Goal: Task Accomplishment & Management: Complete application form

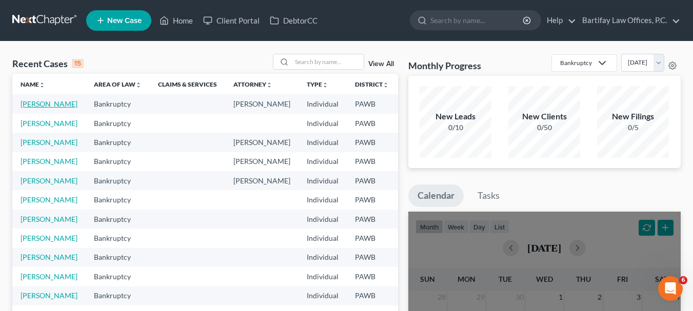
click at [30, 106] on link "[PERSON_NAME]" at bounding box center [49, 103] width 57 height 9
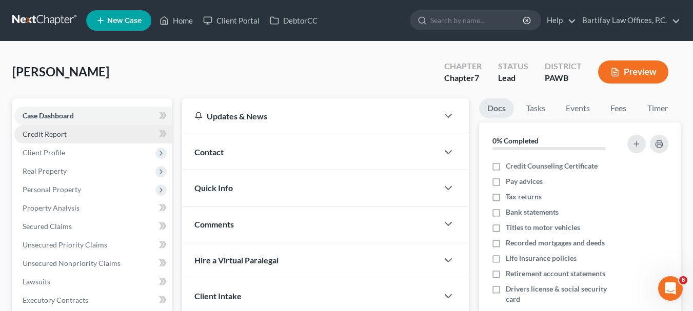
click at [47, 135] on span "Credit Report" at bounding box center [45, 134] width 44 height 9
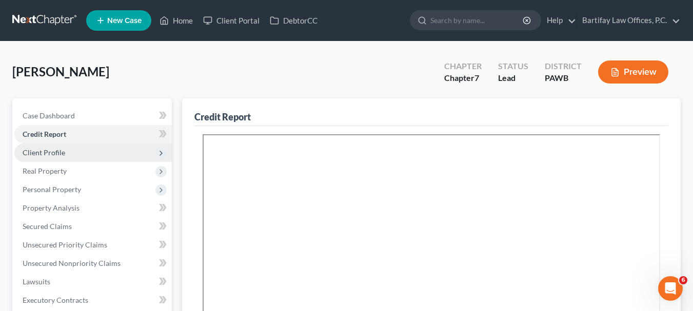
click at [32, 153] on span "Client Profile" at bounding box center [44, 152] width 43 height 9
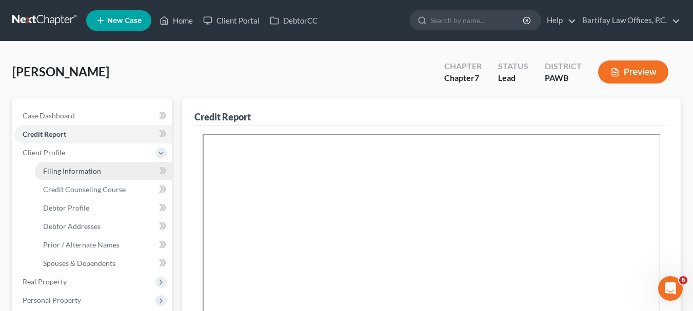
click at [90, 169] on span "Filing Information" at bounding box center [72, 171] width 58 height 9
select select "1"
select select "0"
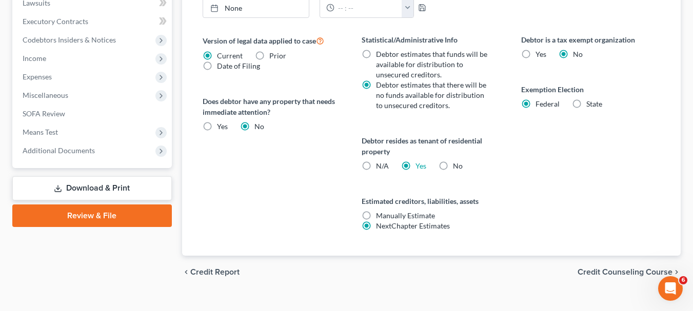
scroll to position [406, 0]
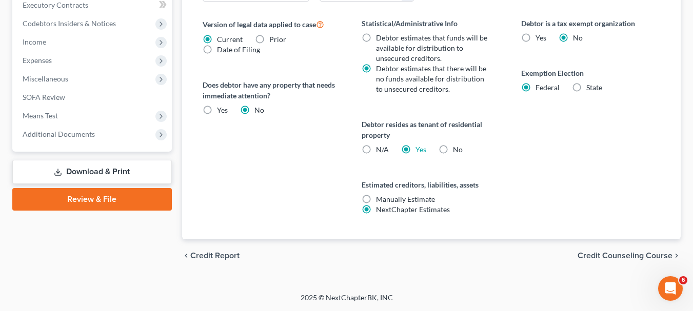
click at [587, 254] on span "Credit Counseling Course" at bounding box center [624, 256] width 95 height 8
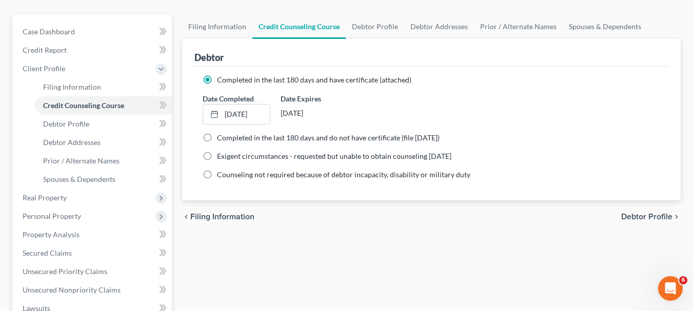
scroll to position [103, 0]
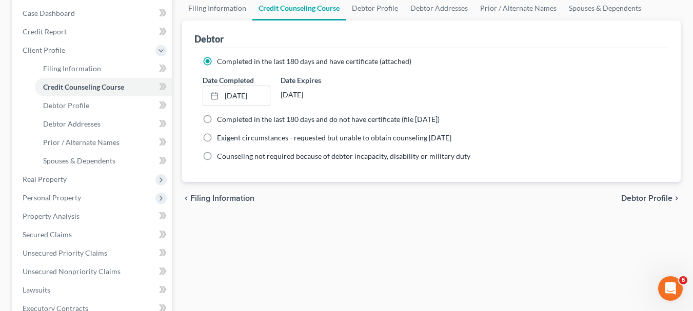
click at [632, 198] on span "Debtor Profile" at bounding box center [646, 198] width 51 height 8
select select "0"
select select "2"
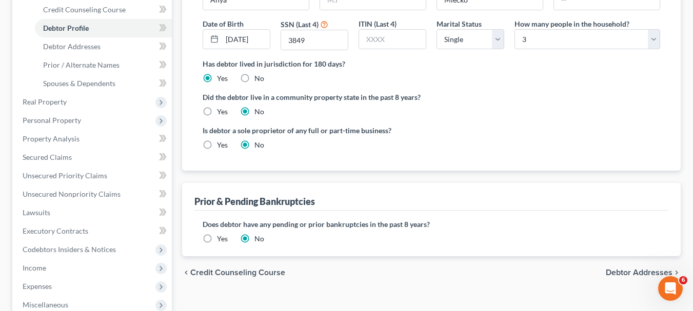
scroll to position [205, 0]
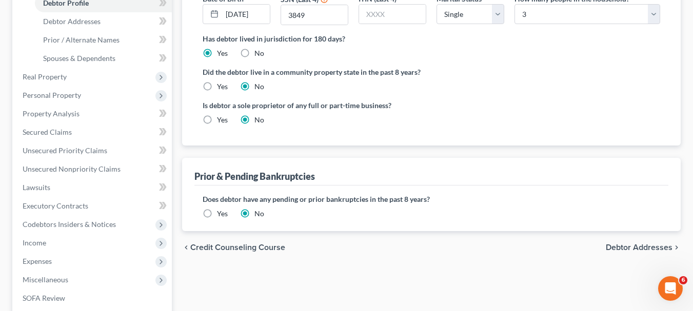
click at [619, 245] on span "Debtor Addresses" at bounding box center [639, 248] width 67 height 8
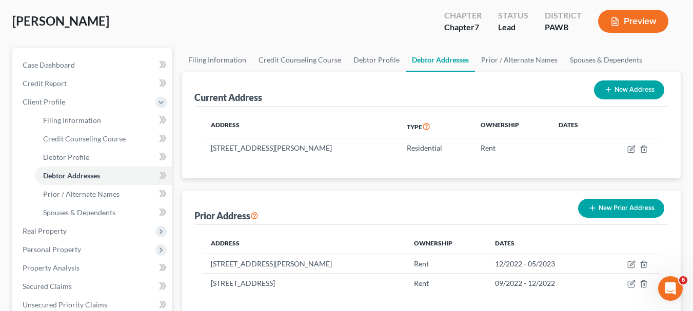
scroll to position [51, 0]
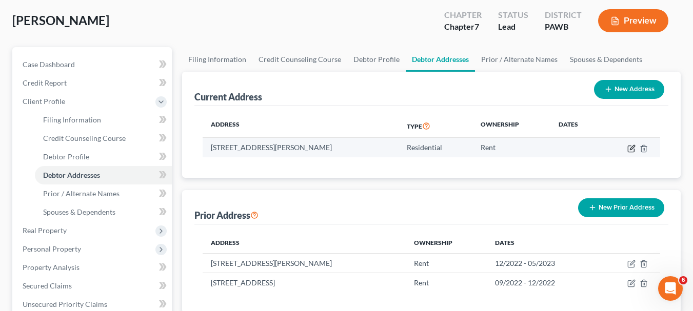
click at [629, 150] on icon "button" at bounding box center [631, 149] width 8 height 8
select select "39"
select select "0"
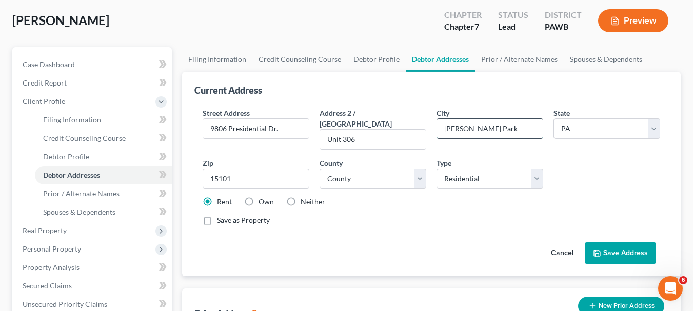
click at [450, 128] on input "[PERSON_NAME] Park" at bounding box center [490, 128] width 106 height 19
type input "[PERSON_NAME]"
click at [624, 243] on button "Save Address" at bounding box center [620, 254] width 71 height 22
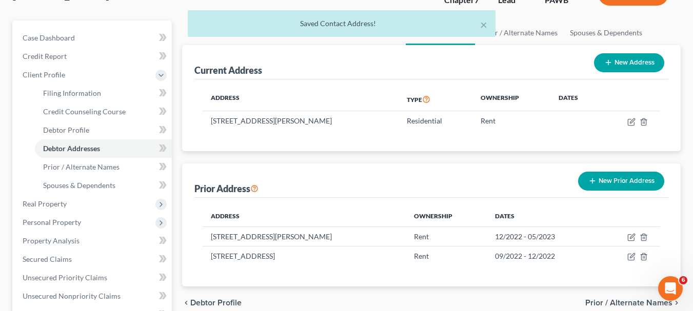
scroll to position [103, 0]
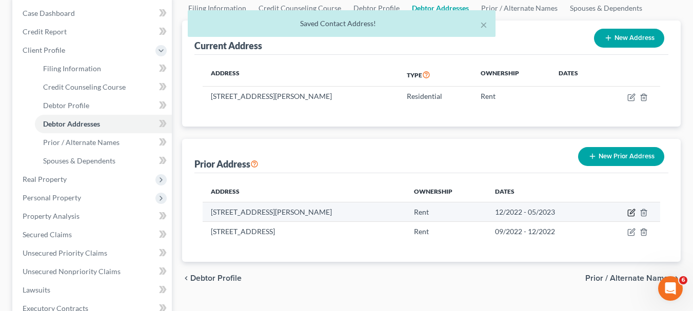
click at [630, 209] on icon "button" at bounding box center [631, 213] width 8 height 8
select select "39"
select select "1"
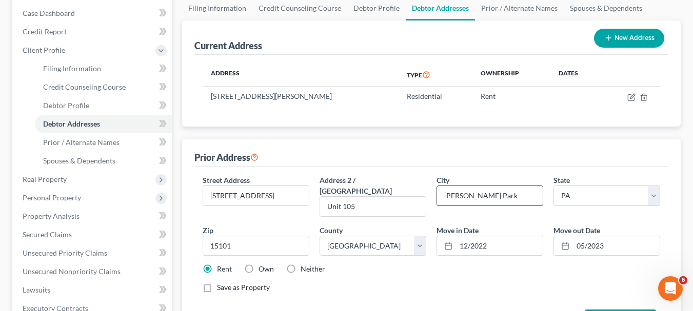
click at [452, 196] on input "[PERSON_NAME] Park" at bounding box center [490, 195] width 106 height 19
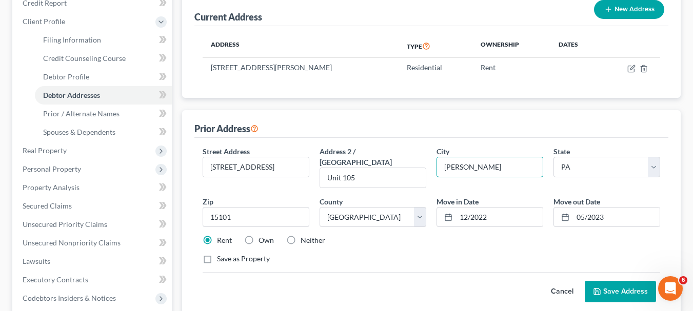
scroll to position [154, 0]
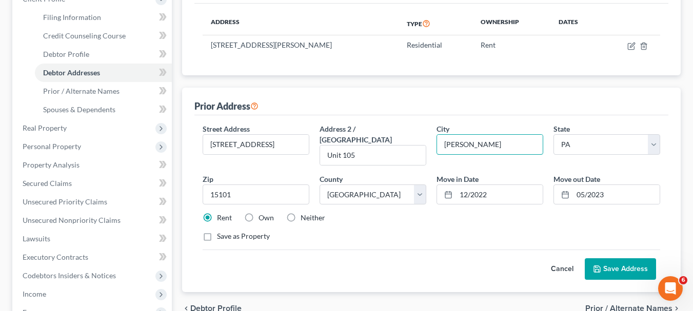
type input "[PERSON_NAME]"
click at [609, 258] on button "Save Address" at bounding box center [620, 269] width 71 height 22
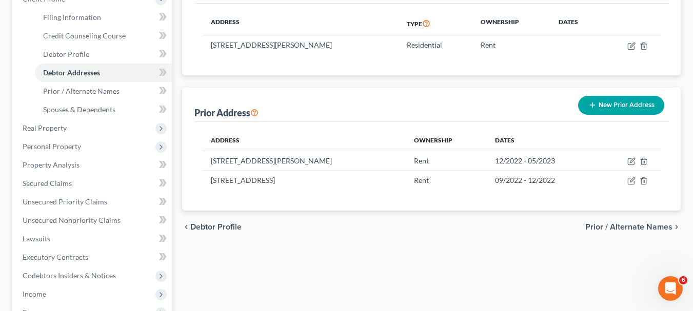
click at [639, 226] on span "Prior / Alternate Names" at bounding box center [628, 227] width 87 height 8
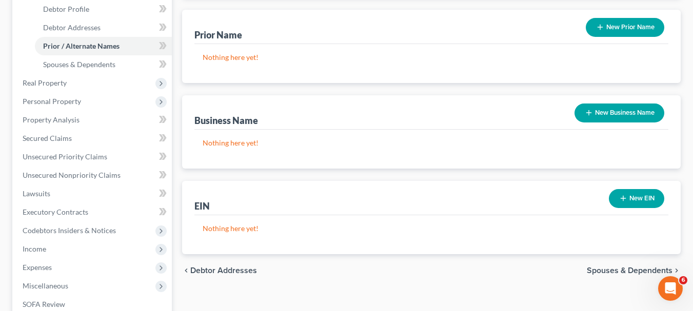
scroll to position [205, 0]
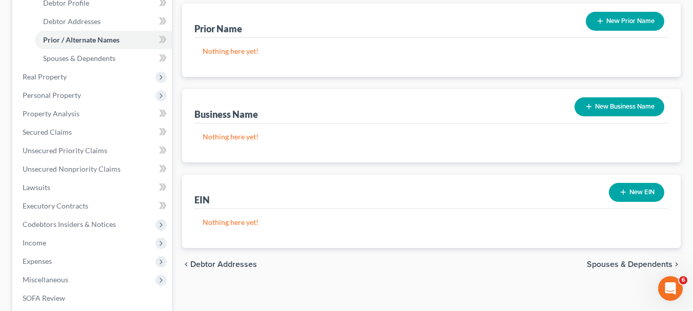
click at [618, 265] on span "Spouses & Dependents" at bounding box center [630, 264] width 86 height 8
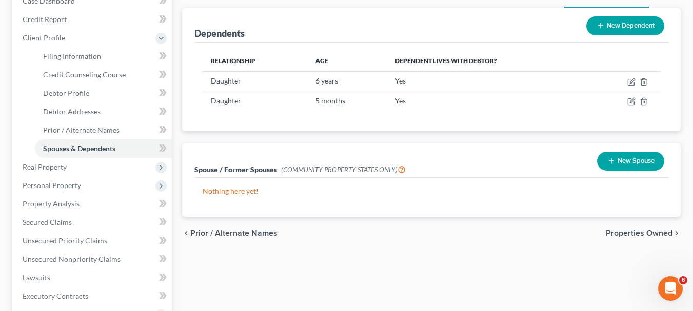
scroll to position [154, 0]
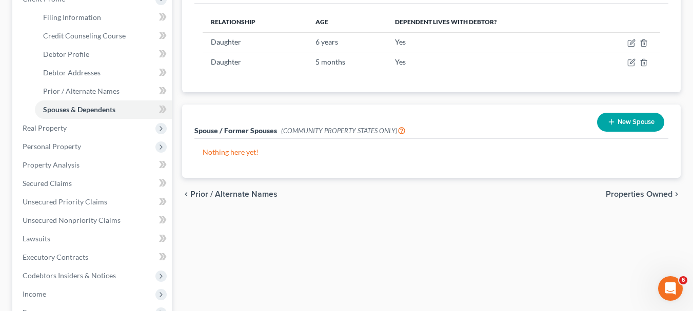
click at [626, 195] on span "Properties Owned" at bounding box center [639, 194] width 67 height 8
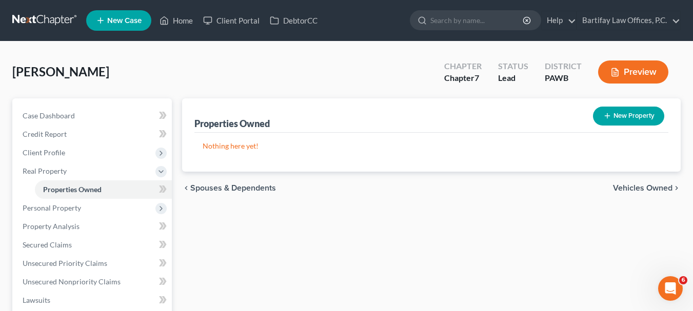
click at [626, 189] on span "Vehicles Owned" at bounding box center [642, 188] width 59 height 8
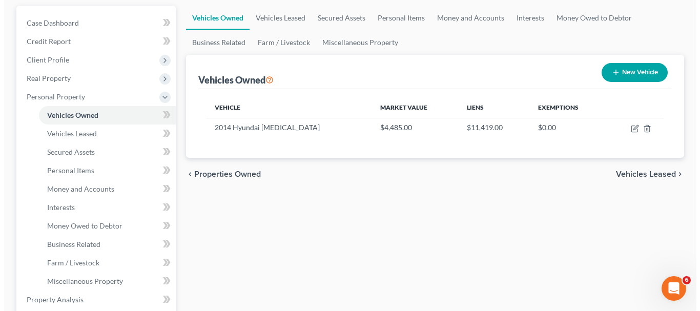
scroll to position [103, 0]
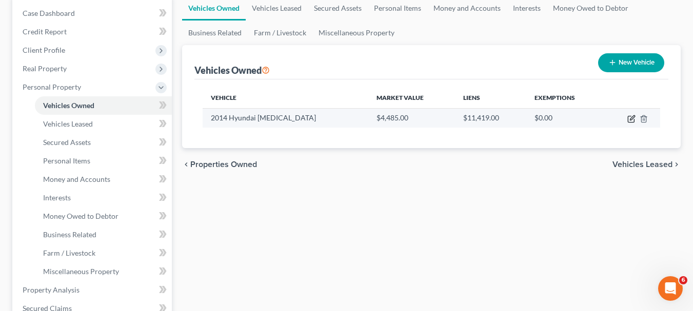
click at [632, 117] on icon "button" at bounding box center [632, 117] width 5 height 5
select select "0"
select select "12"
select select "2"
select select "3"
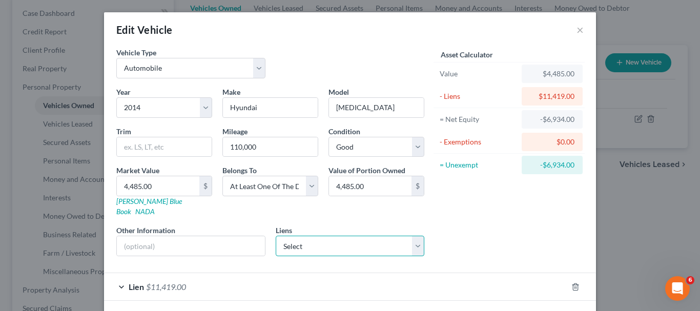
click at [415, 240] on select "Select Sunrise Banks C/O Se - $486.00" at bounding box center [350, 246] width 149 height 21
click at [464, 240] on div "Asset Calculator Value $4,485.00 - Liens $11,419.00 = Net Equity -$6,934.00 - E…" at bounding box center [509, 155] width 159 height 217
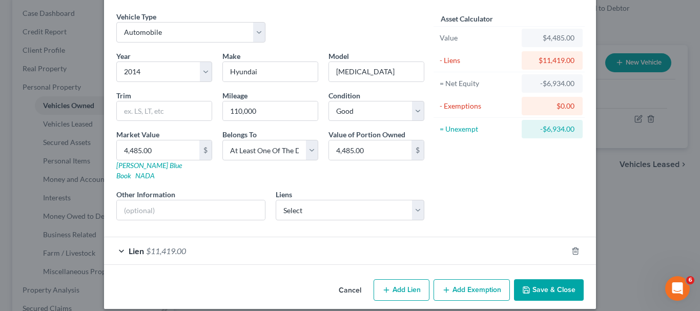
click at [403, 279] on button "Add Lien" at bounding box center [402, 290] width 56 height 22
select select "3"
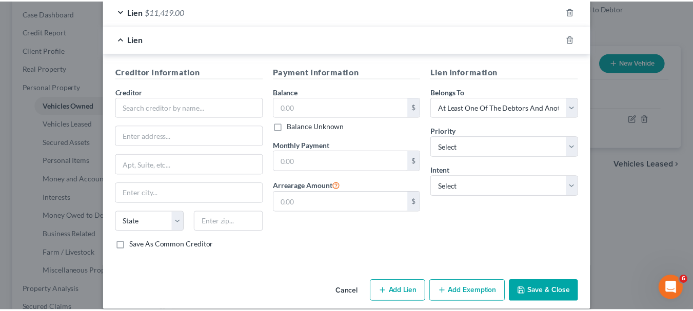
scroll to position [277, 0]
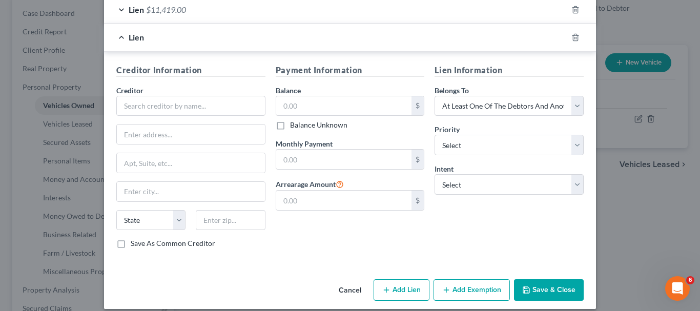
click at [354, 280] on button "Cancel" at bounding box center [350, 290] width 39 height 21
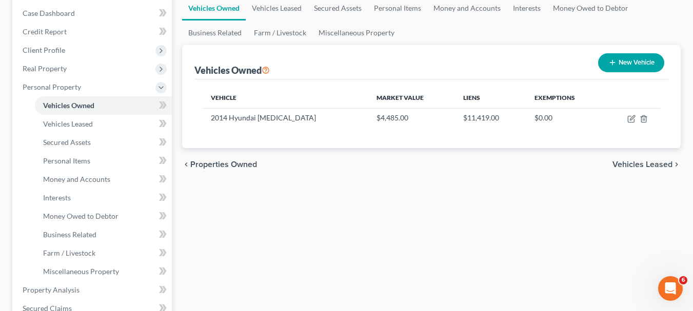
click at [627, 164] on span "Vehicles Leased" at bounding box center [642, 164] width 60 height 8
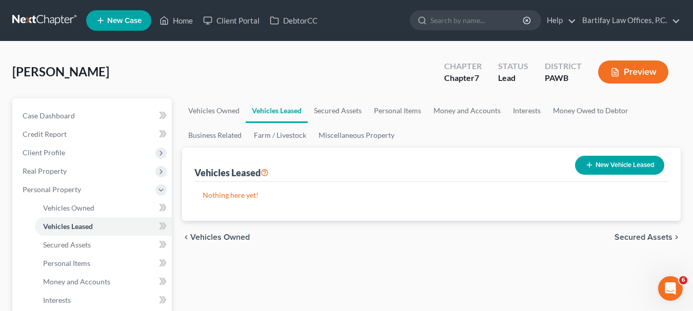
click at [631, 235] on span "Secured Assets" at bounding box center [643, 237] width 58 height 8
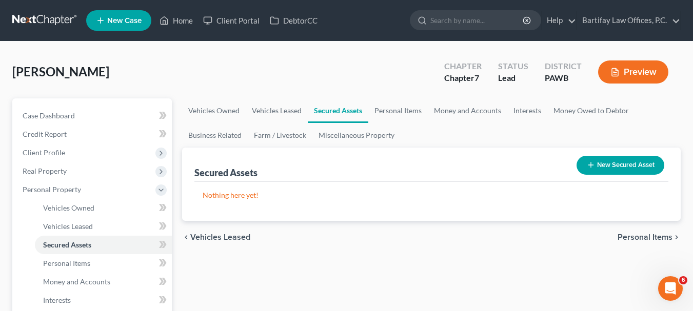
click at [629, 238] on span "Personal Items" at bounding box center [644, 237] width 55 height 8
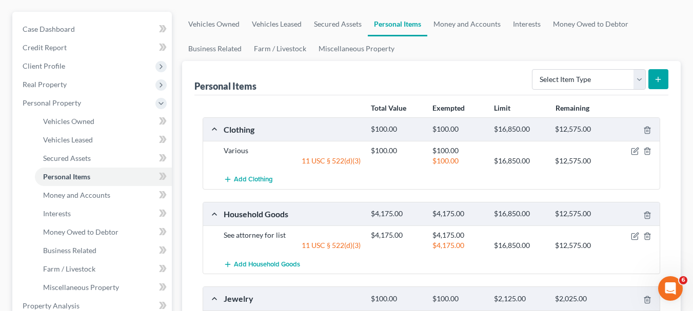
scroll to position [103, 0]
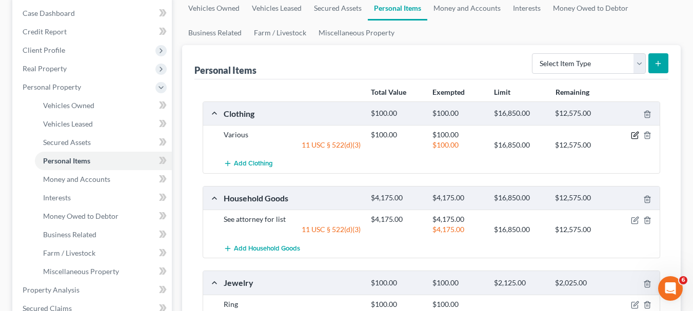
click at [634, 137] on icon "button" at bounding box center [635, 135] width 8 height 8
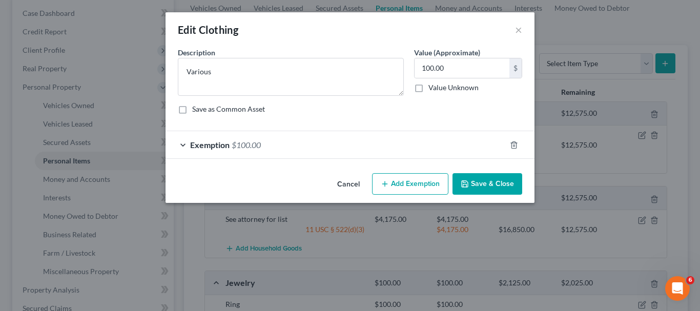
click at [501, 189] on button "Save & Close" at bounding box center [488, 184] width 70 height 22
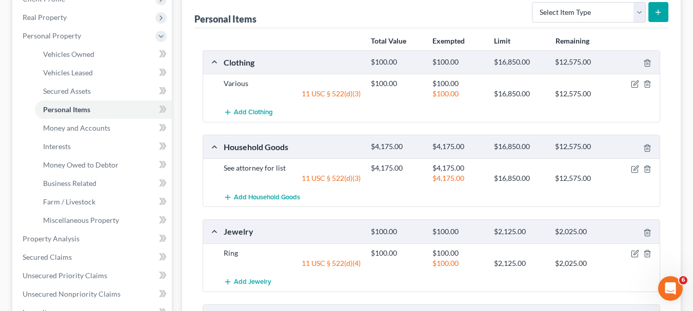
scroll to position [205, 0]
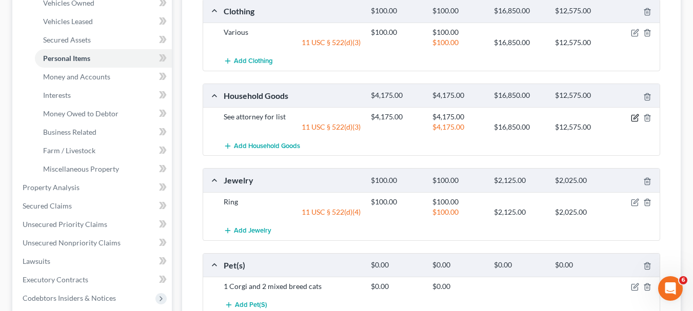
click at [633, 118] on icon "button" at bounding box center [635, 118] width 8 height 8
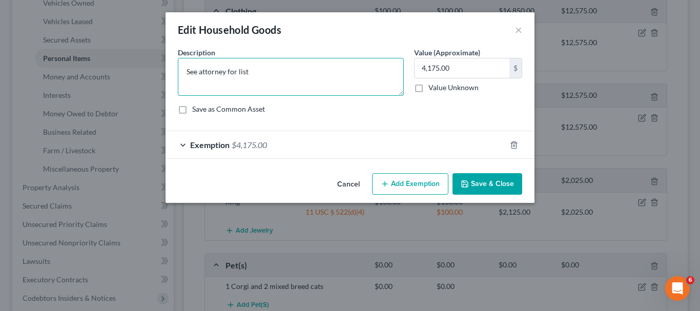
click at [251, 73] on textarea "See attorney for list" at bounding box center [291, 77] width 226 height 38
type textarea "See attorney for list."
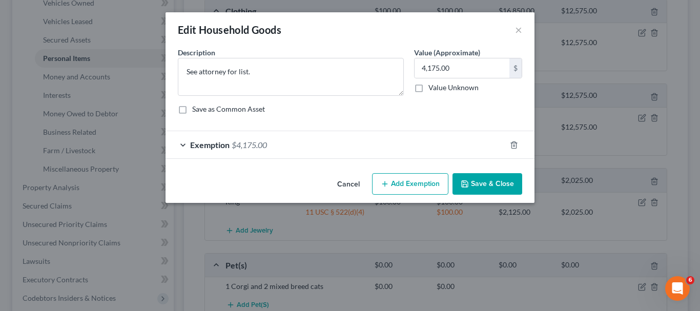
click at [493, 182] on button "Save & Close" at bounding box center [488, 184] width 70 height 22
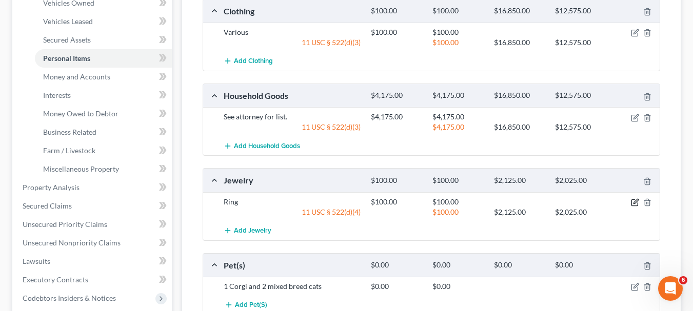
click at [634, 200] on icon "button" at bounding box center [634, 203] width 6 height 6
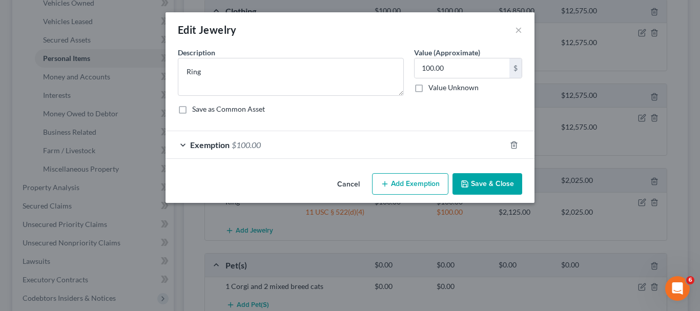
click at [501, 192] on button "Save & Close" at bounding box center [488, 184] width 70 height 22
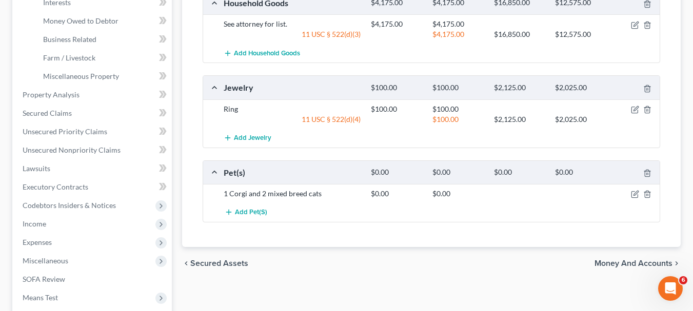
scroll to position [308, 0]
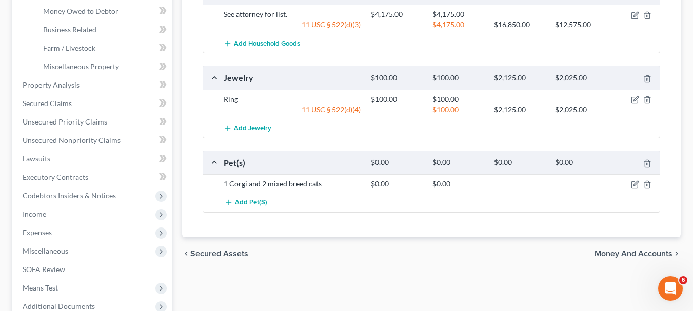
click at [616, 251] on span "Money and Accounts" at bounding box center [633, 254] width 78 height 8
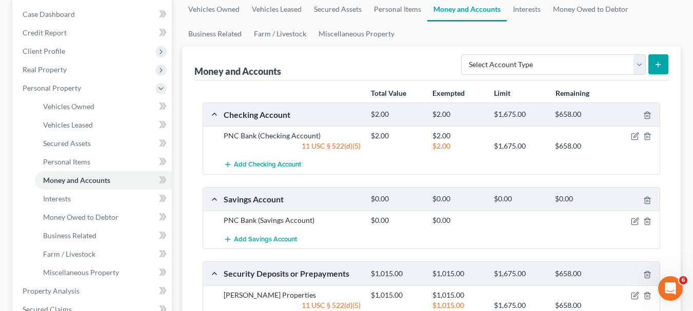
scroll to position [103, 0]
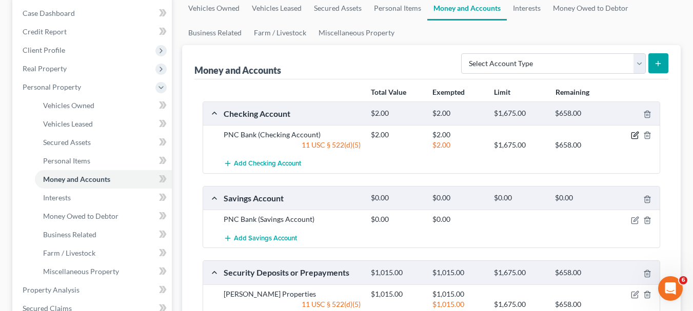
click at [631, 134] on icon "button" at bounding box center [634, 136] width 6 height 6
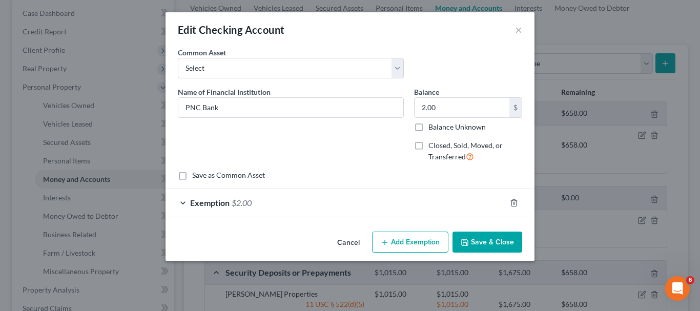
click at [501, 240] on button "Save & Close" at bounding box center [488, 243] width 70 height 22
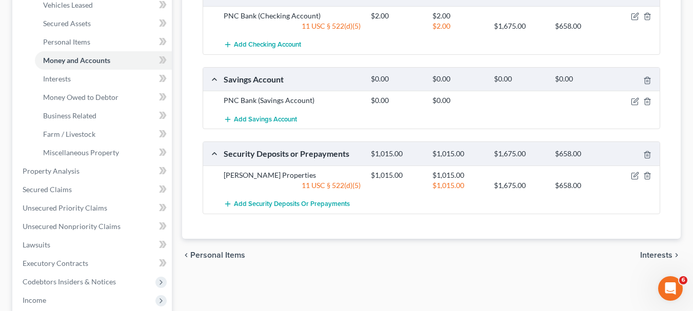
scroll to position [256, 0]
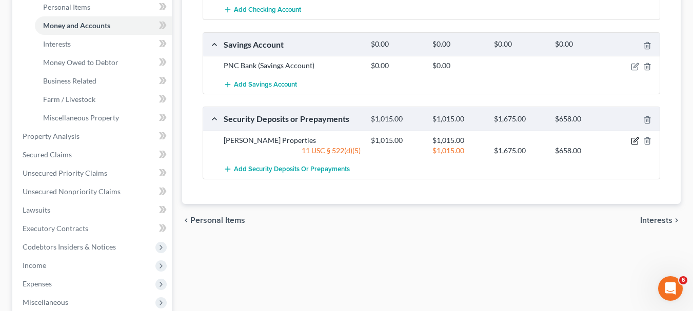
click at [634, 142] on icon "button" at bounding box center [635, 139] width 5 height 5
select select "3"
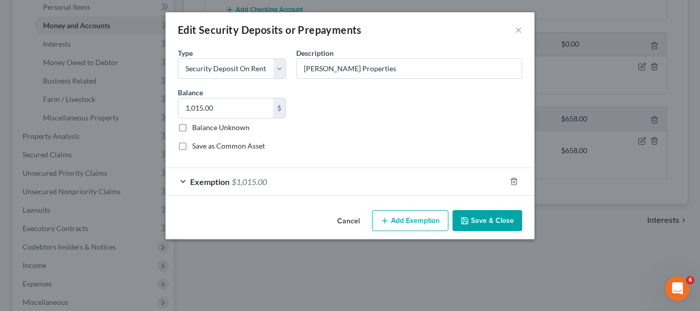
click at [509, 216] on button "Save & Close" at bounding box center [488, 221] width 70 height 22
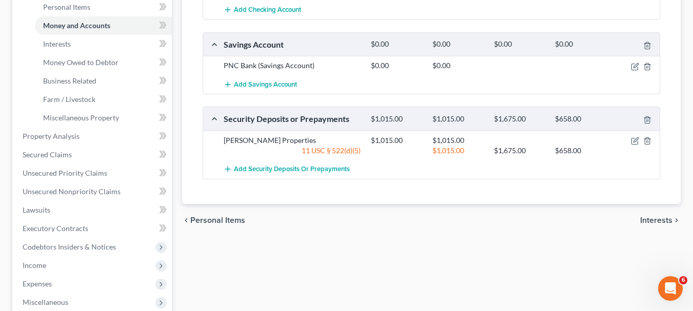
click at [659, 219] on span "Interests" at bounding box center [656, 220] width 32 height 8
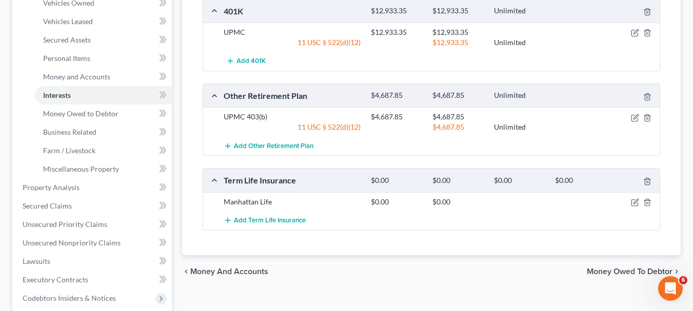
scroll to position [256, 0]
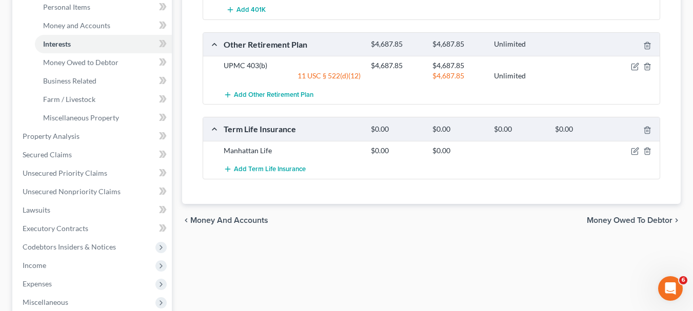
click at [609, 219] on span "Money Owed to Debtor" at bounding box center [630, 220] width 86 height 8
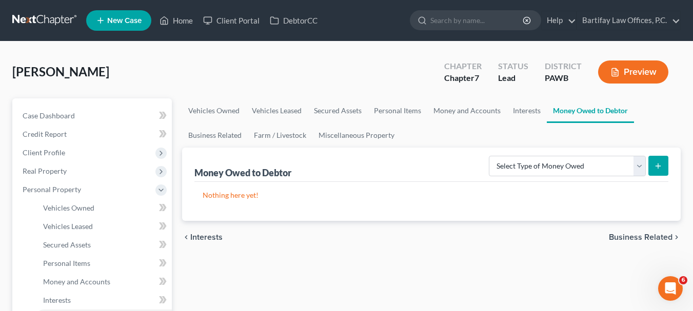
click at [617, 234] on span "Business Related" at bounding box center [641, 237] width 64 height 8
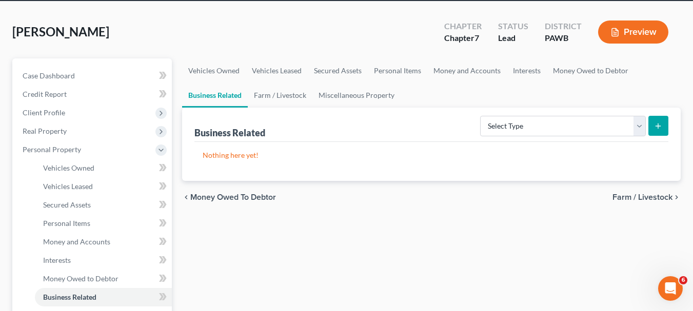
scroll to position [103, 0]
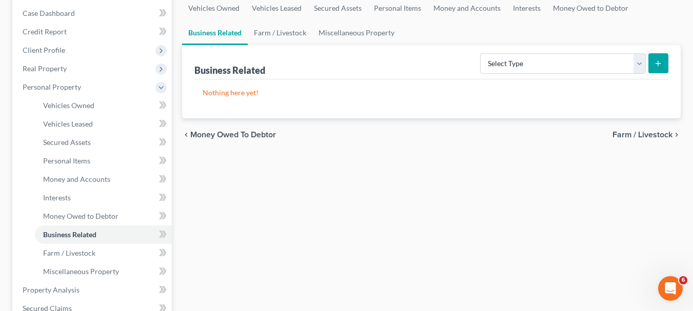
click at [622, 137] on span "Farm / Livestock" at bounding box center [642, 135] width 60 height 8
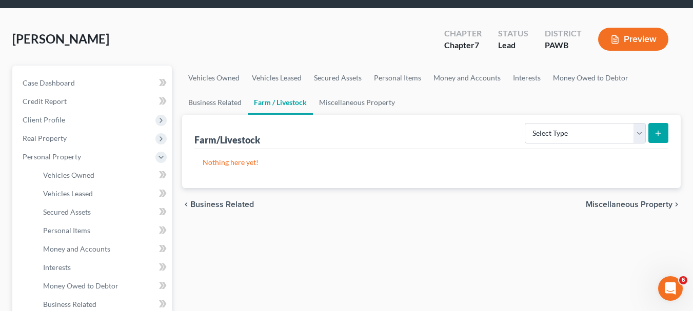
scroll to position [51, 0]
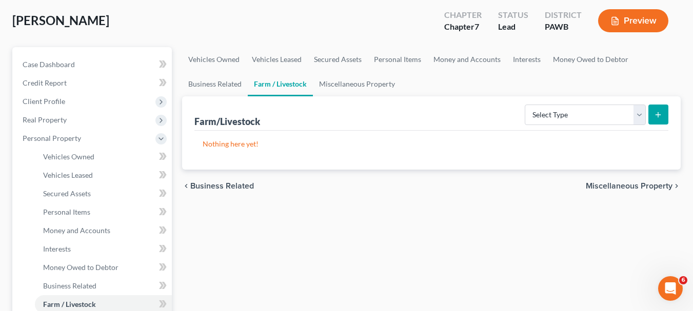
click at [615, 180] on div "chevron_left Business Related Miscellaneous Property chevron_right" at bounding box center [431, 186] width 498 height 33
click at [611, 187] on span "Miscellaneous Property" at bounding box center [629, 186] width 87 height 8
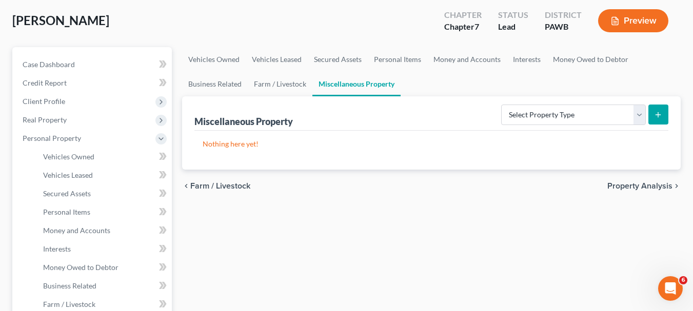
click at [617, 187] on span "Property Analysis" at bounding box center [639, 186] width 65 height 8
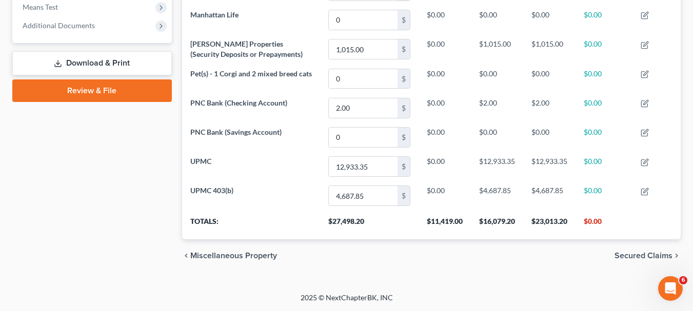
click at [629, 255] on span "Secured Claims" at bounding box center [643, 256] width 58 height 8
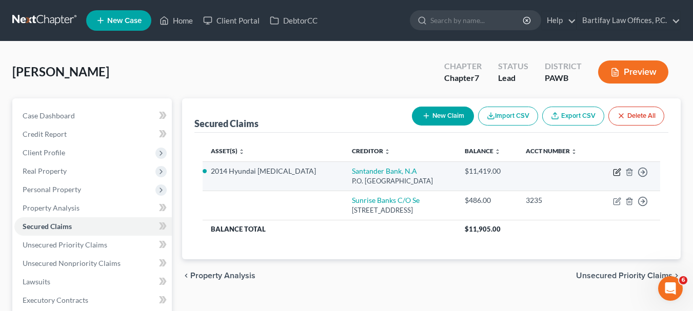
click at [616, 173] on icon "button" at bounding box center [617, 171] width 5 height 5
select select "45"
select select "0"
select select "4"
select select "3"
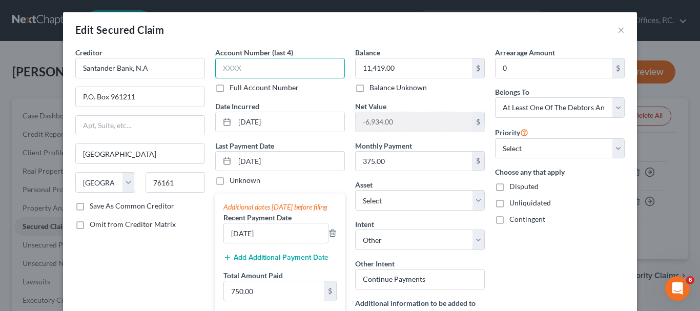
click at [225, 68] on input "text" at bounding box center [280, 68] width 130 height 21
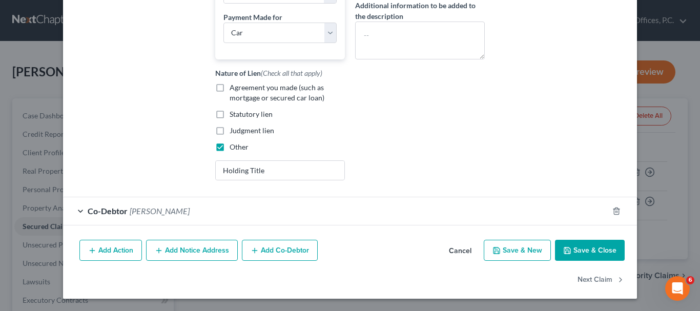
scroll to position [308, 0]
type input "1000"
click at [155, 211] on span "[PERSON_NAME]" at bounding box center [160, 211] width 60 height 10
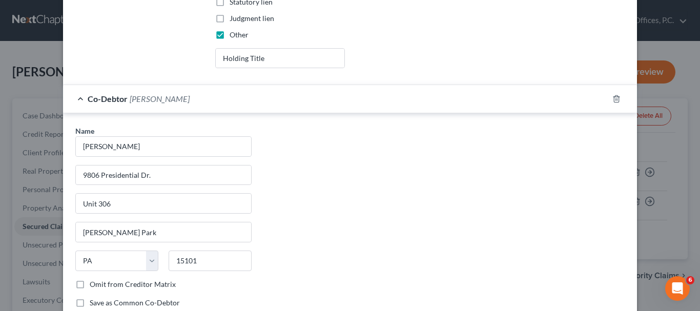
scroll to position [461, 0]
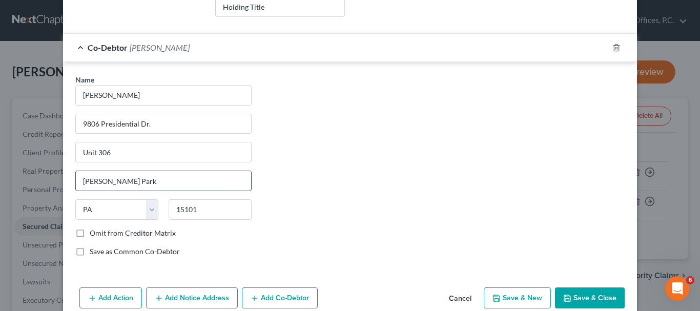
click at [86, 191] on input "[PERSON_NAME] Park" at bounding box center [163, 180] width 175 height 19
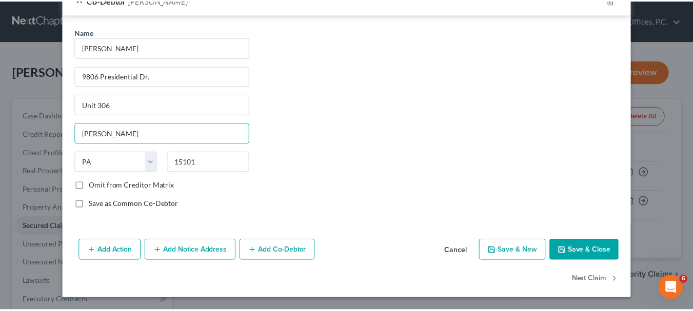
scroll to position [519, 0]
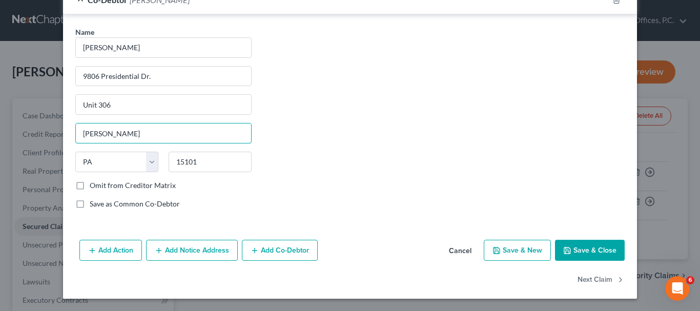
type input "[PERSON_NAME]"
click at [587, 252] on button "Save & Close" at bounding box center [590, 251] width 70 height 22
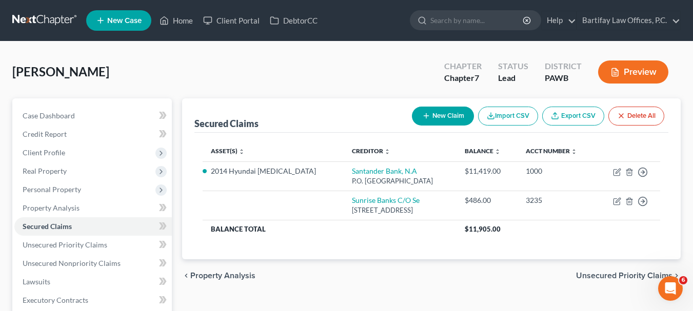
click at [604, 275] on span "Unsecured Priority Claims" at bounding box center [624, 276] width 96 height 8
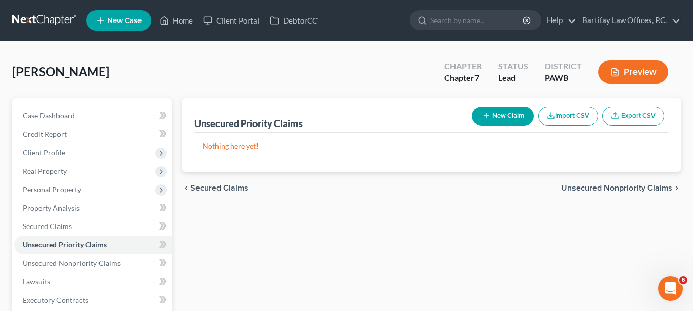
click at [599, 190] on span "Unsecured Nonpriority Claims" at bounding box center [616, 188] width 111 height 8
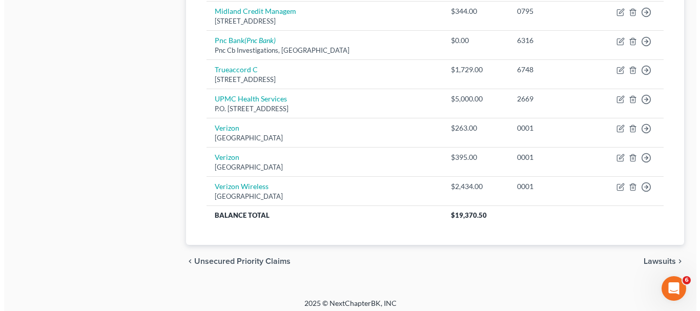
scroll to position [513, 0]
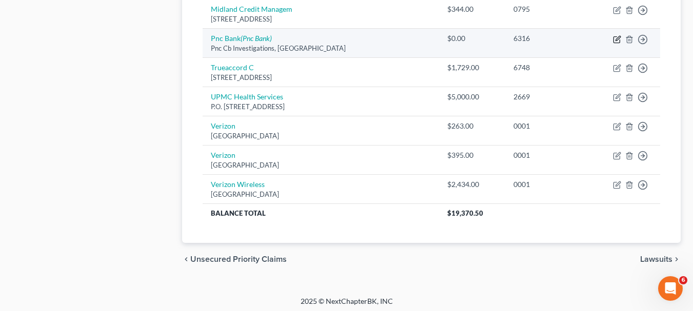
click at [618, 38] on icon "button" at bounding box center [617, 39] width 8 height 8
select select "36"
select select "14"
select select "0"
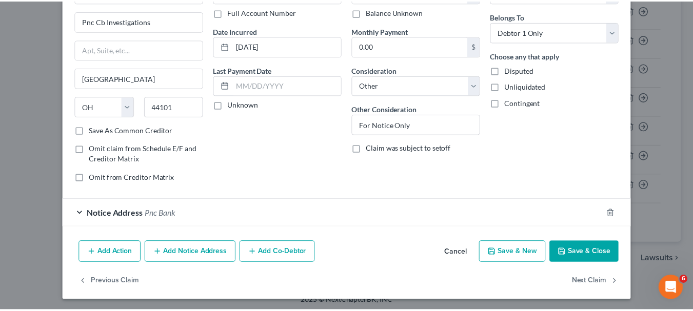
scroll to position [77, 0]
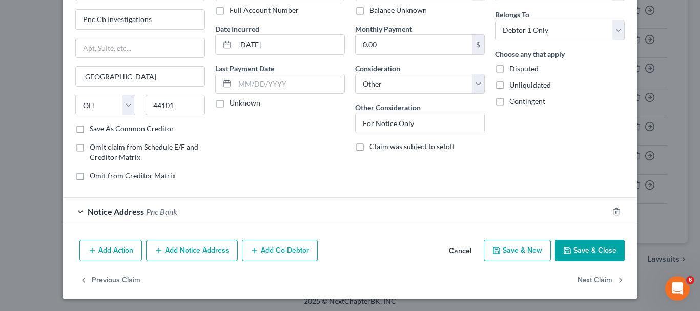
click at [581, 250] on button "Save & Close" at bounding box center [590, 251] width 70 height 22
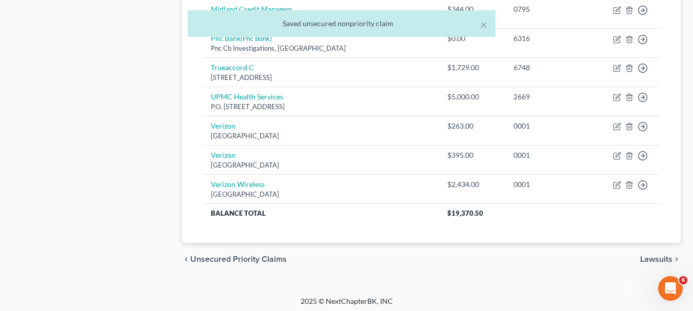
click at [647, 258] on span "Lawsuits" at bounding box center [656, 259] width 32 height 8
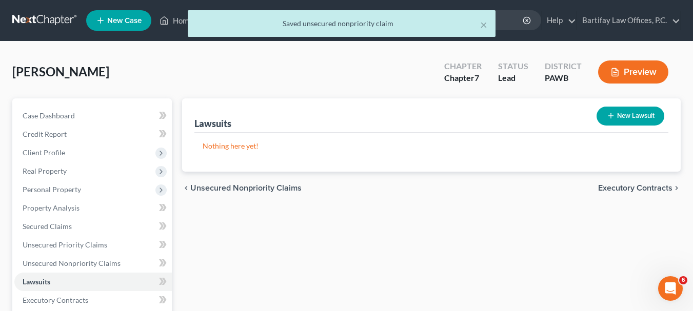
click at [290, 187] on span "Unsecured Nonpriority Claims" at bounding box center [245, 188] width 111 height 8
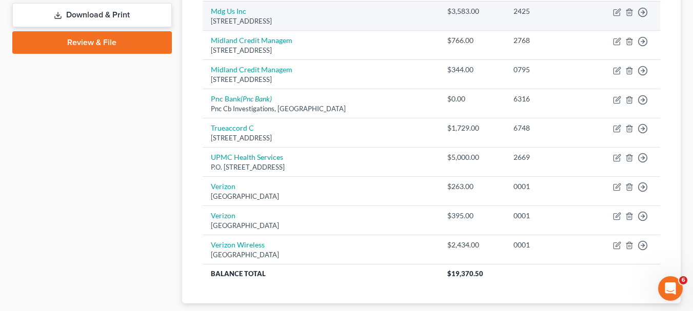
scroll to position [461, 0]
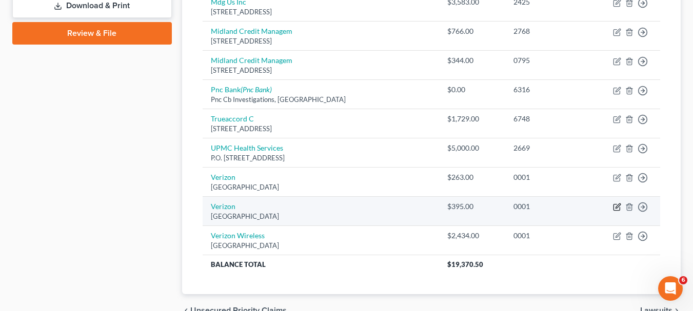
click at [616, 209] on icon "button" at bounding box center [617, 206] width 5 height 5
select select "45"
select select "19"
select select "0"
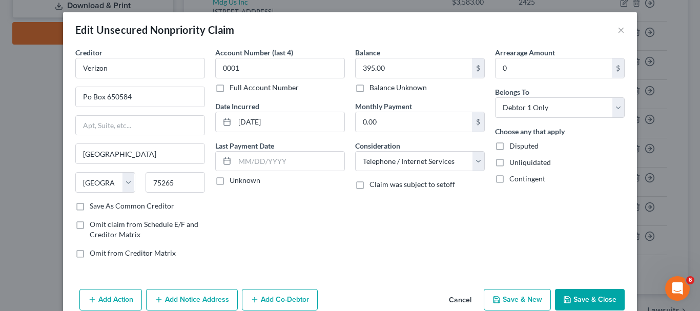
click at [566, 299] on icon "button" at bounding box center [568, 300] width 8 height 8
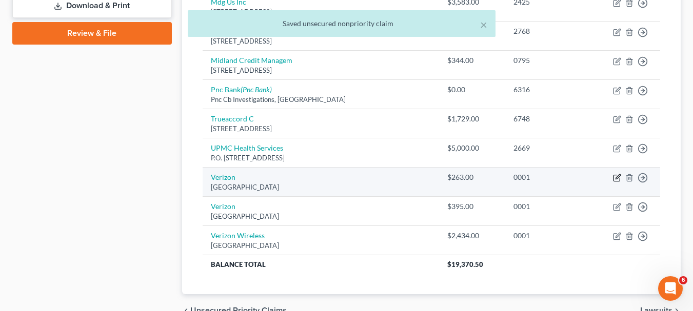
click at [616, 180] on icon "button" at bounding box center [617, 178] width 8 height 8
select select "45"
select select "19"
select select "0"
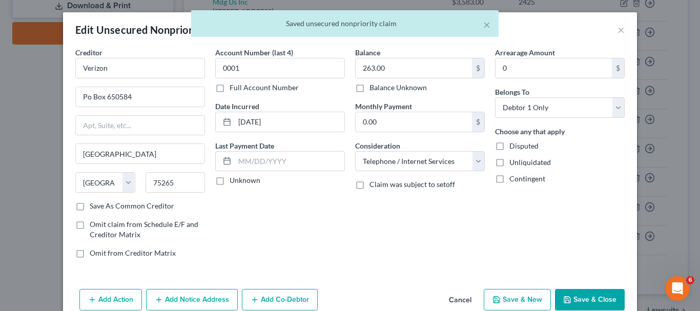
click at [576, 296] on button "Save & Close" at bounding box center [590, 300] width 70 height 22
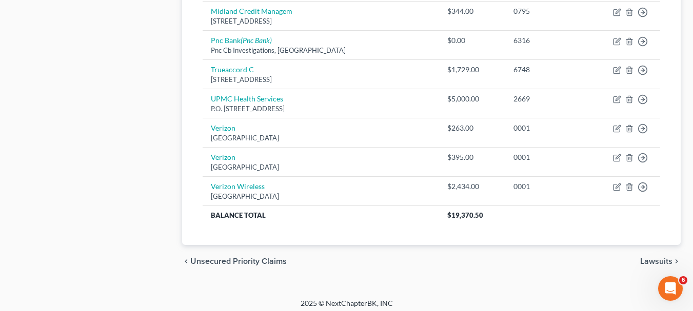
scroll to position [516, 0]
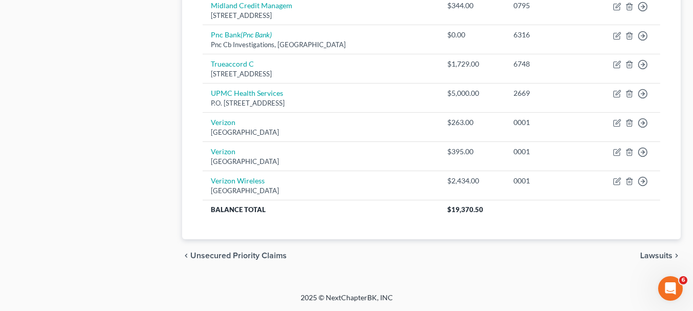
click at [646, 254] on span "Lawsuits" at bounding box center [656, 256] width 32 height 8
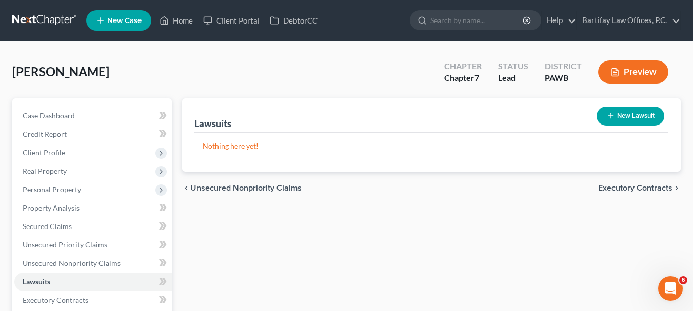
click at [631, 186] on span "Executory Contracts" at bounding box center [635, 188] width 74 height 8
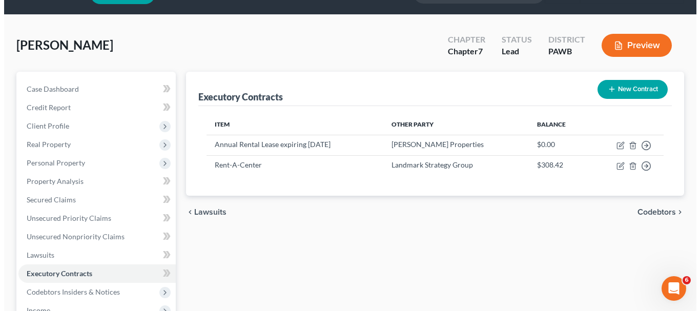
scroll to position [51, 0]
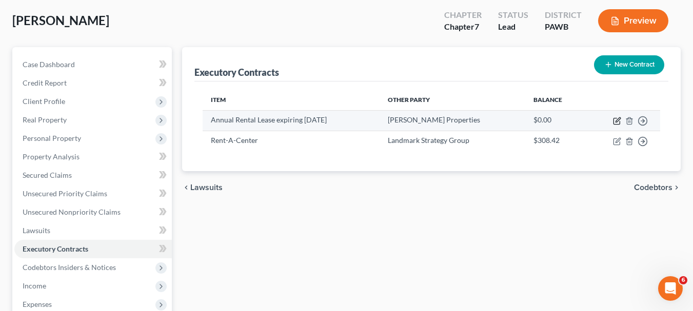
click at [614, 122] on icon "button" at bounding box center [617, 121] width 8 height 8
select select "3"
select select "39"
select select "3"
select select "0"
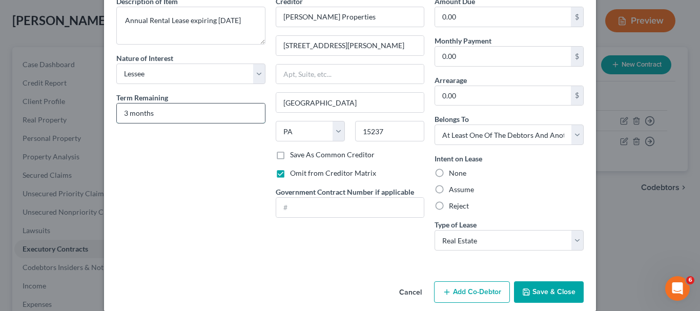
click at [126, 115] on input "3 months" at bounding box center [191, 113] width 148 height 19
type input "2 months"
click at [546, 288] on button "Save & Close" at bounding box center [549, 293] width 70 height 22
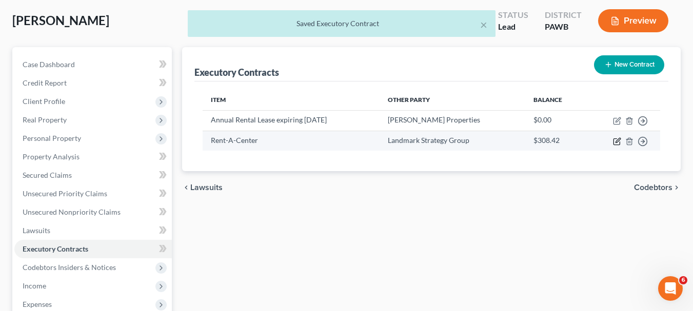
click at [614, 138] on icon "button" at bounding box center [617, 141] width 8 height 8
select select "3"
select select "35"
select select "0"
select select "2"
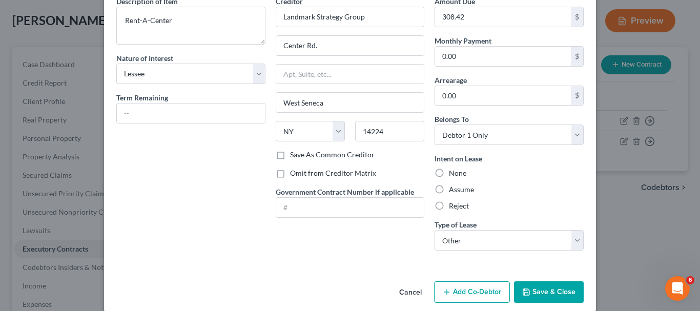
click at [570, 293] on button "Save & Close" at bounding box center [549, 293] width 70 height 22
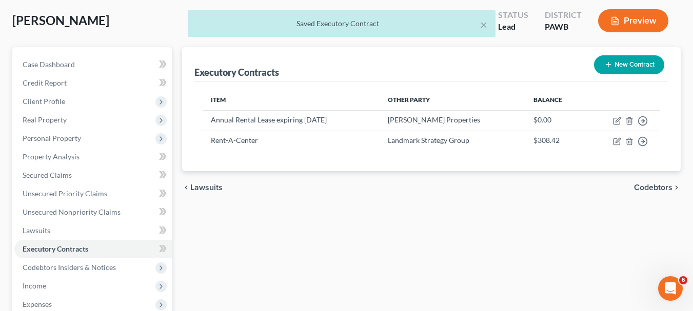
click at [651, 188] on span "Codebtors" at bounding box center [653, 188] width 38 height 8
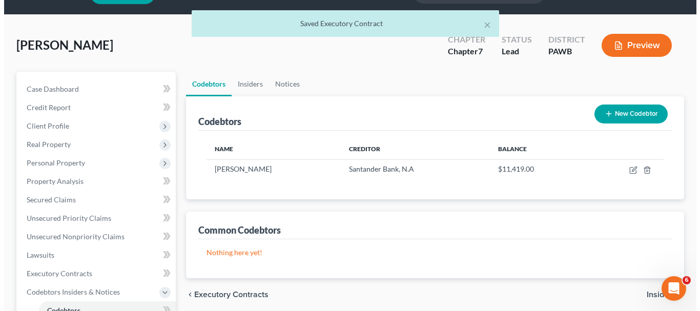
scroll to position [51, 0]
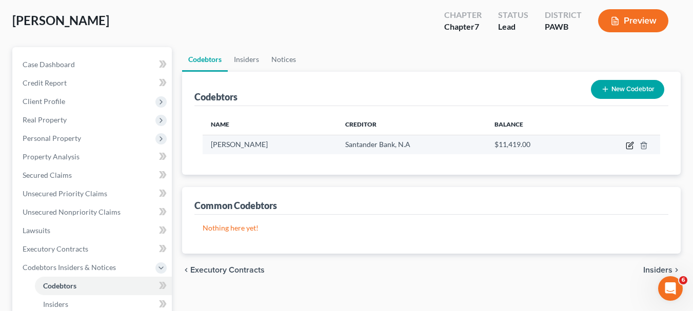
click at [630, 146] on icon "button" at bounding box center [630, 144] width 5 height 5
select select "39"
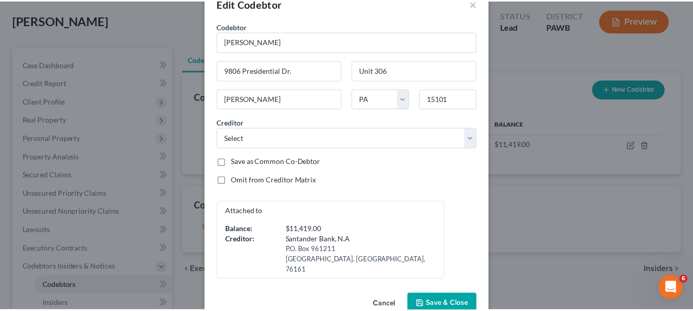
scroll to position [41, 0]
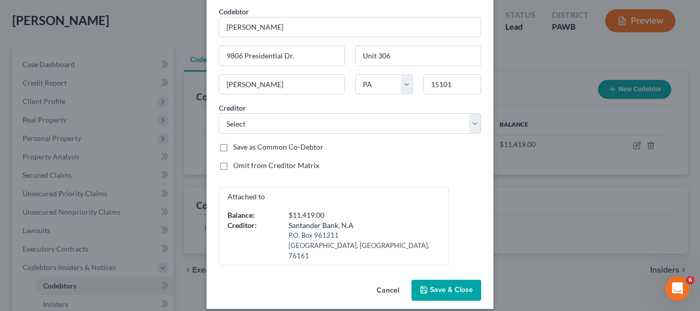
click at [452, 286] on span "Save & Close" at bounding box center [451, 290] width 43 height 9
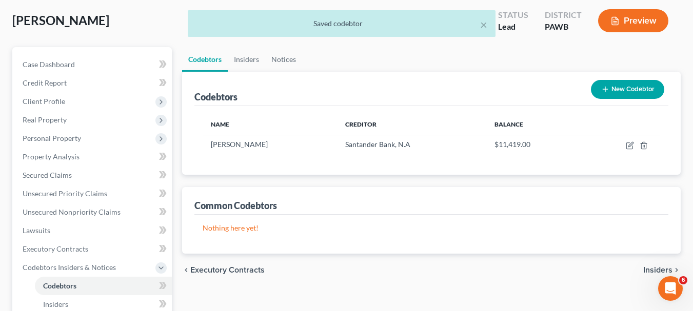
click at [649, 270] on span "Insiders" at bounding box center [657, 270] width 29 height 8
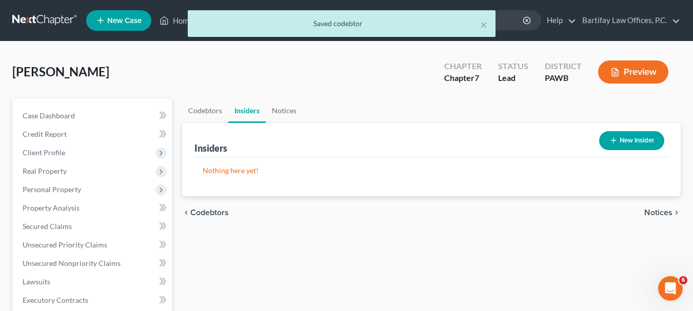
click at [651, 210] on span "Notices" at bounding box center [658, 213] width 28 height 8
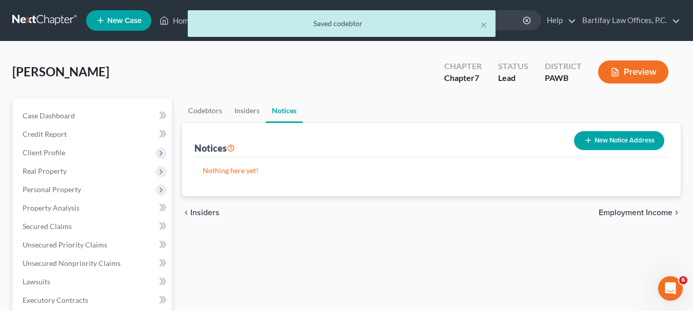
click at [650, 209] on span "Employment Income" at bounding box center [635, 213] width 74 height 8
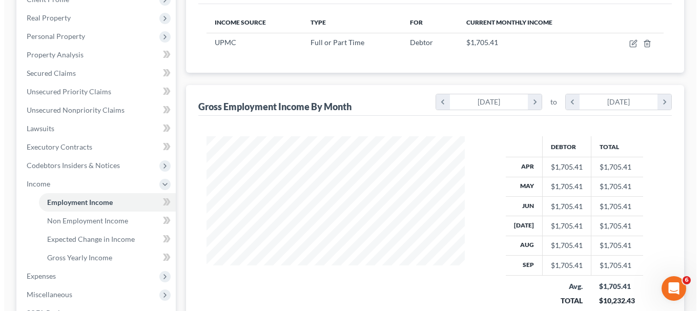
scroll to position [154, 0]
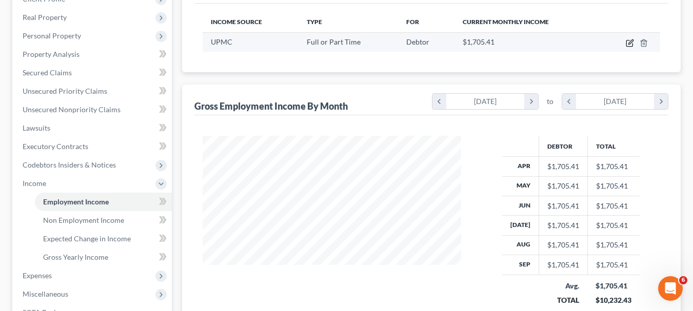
click at [628, 44] on icon "button" at bounding box center [630, 43] width 8 height 8
select select "0"
select select "39"
select select "2"
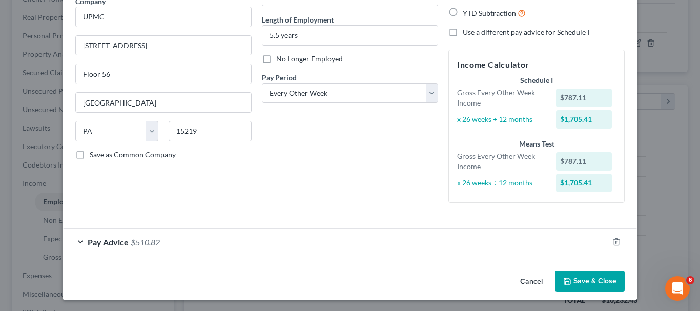
scroll to position [92, 0]
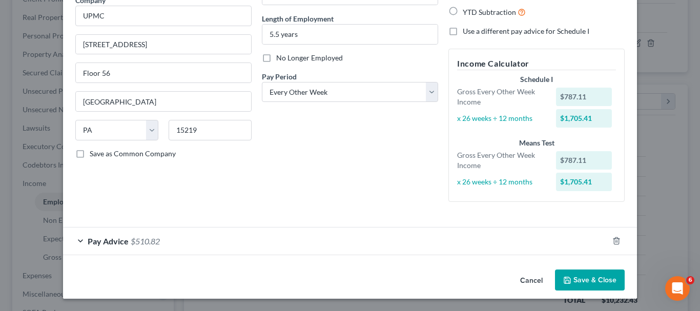
click at [115, 242] on span "Pay Advice" at bounding box center [108, 241] width 41 height 10
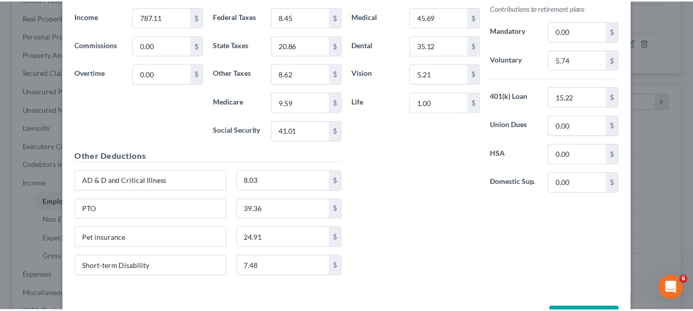
scroll to position [399, 0]
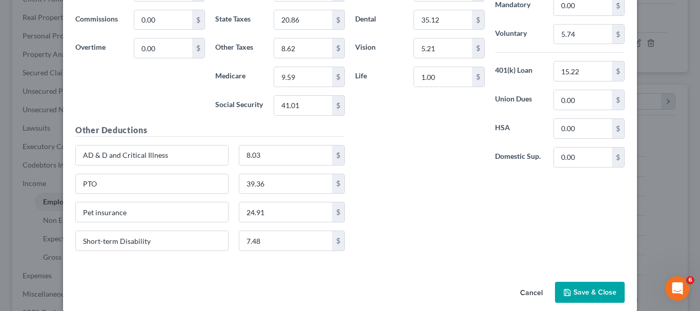
click at [583, 288] on button "Save & Close" at bounding box center [590, 293] width 70 height 22
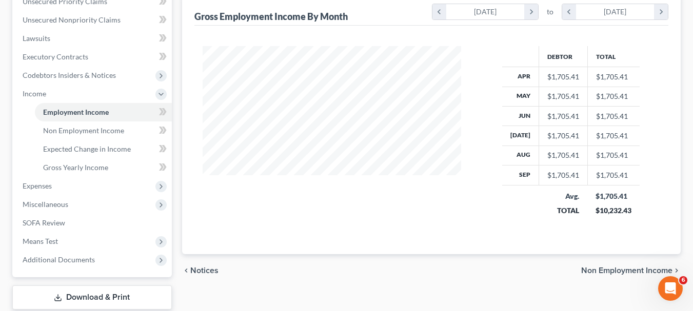
scroll to position [308, 0]
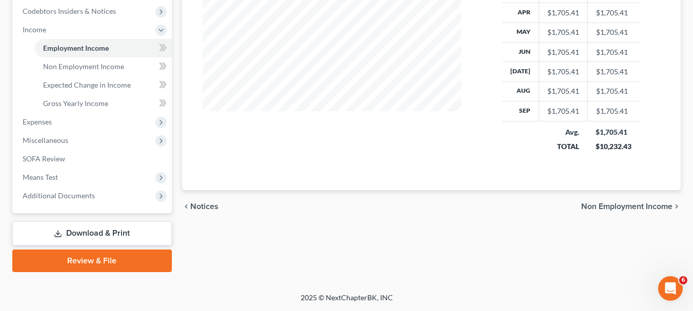
click at [610, 208] on span "Non Employment Income" at bounding box center [626, 207] width 91 height 8
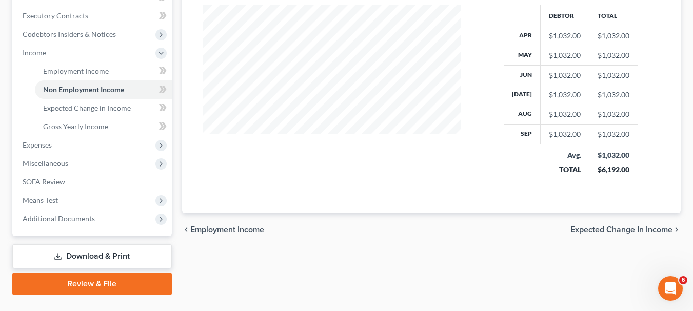
scroll to position [308, 0]
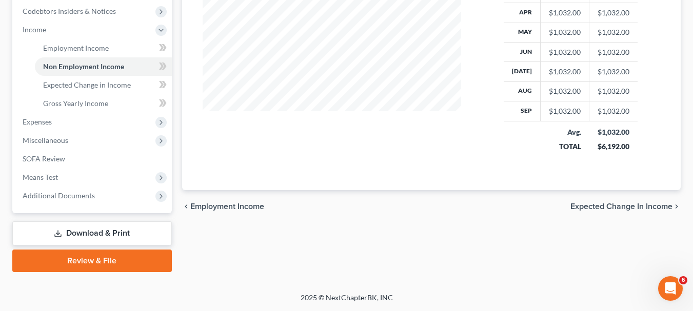
click at [604, 207] on span "Expected Change in Income" at bounding box center [621, 207] width 102 height 8
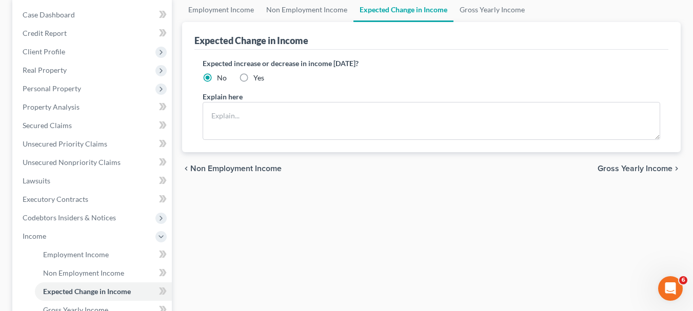
scroll to position [103, 0]
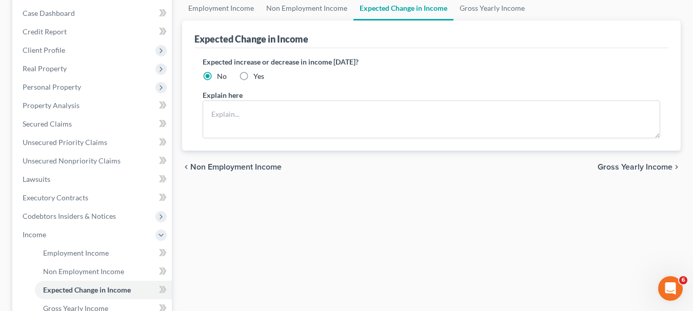
click at [615, 169] on span "Gross Yearly Income" at bounding box center [634, 167] width 75 height 8
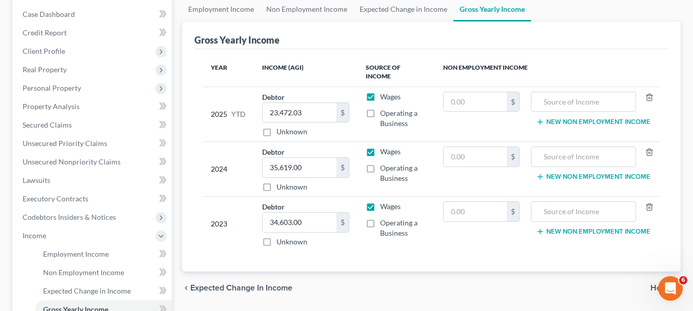
scroll to position [103, 0]
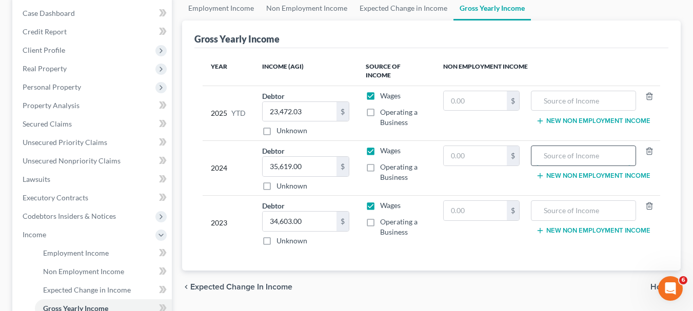
click at [587, 150] on input "text" at bounding box center [583, 155] width 94 height 19
type input "Unemployment"
click at [480, 151] on input "text" at bounding box center [475, 155] width 63 height 19
type input "3,717"
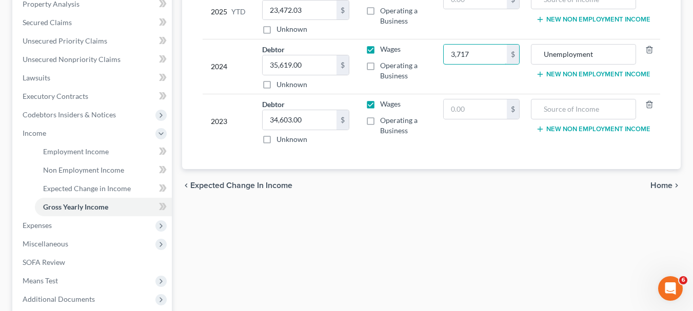
scroll to position [205, 0]
click at [657, 180] on span "Home" at bounding box center [661, 184] width 22 height 8
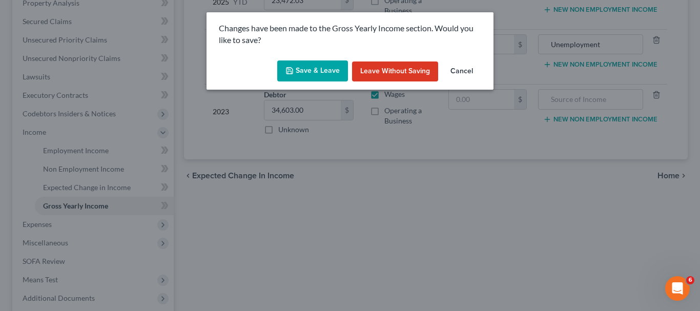
click at [310, 68] on button "Save & Leave" at bounding box center [312, 72] width 71 height 22
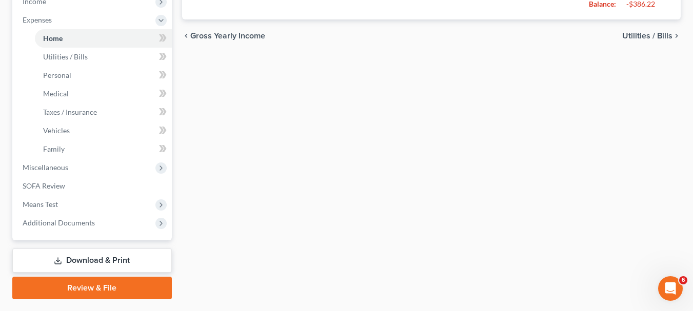
scroll to position [359, 0]
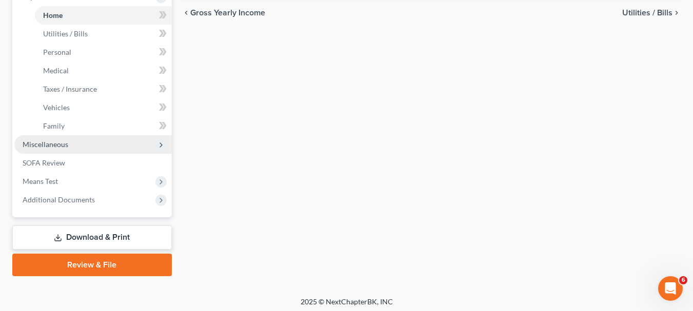
click at [52, 145] on span "Miscellaneous" at bounding box center [46, 144] width 46 height 9
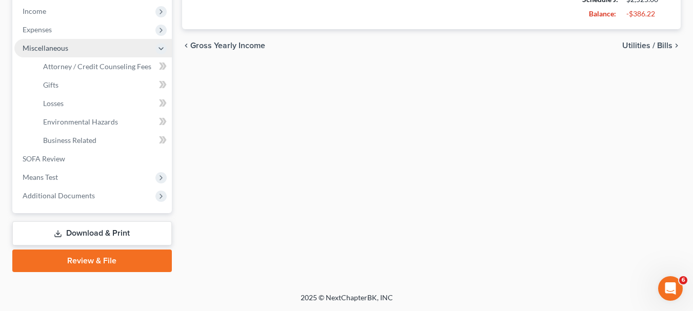
scroll to position [326, 0]
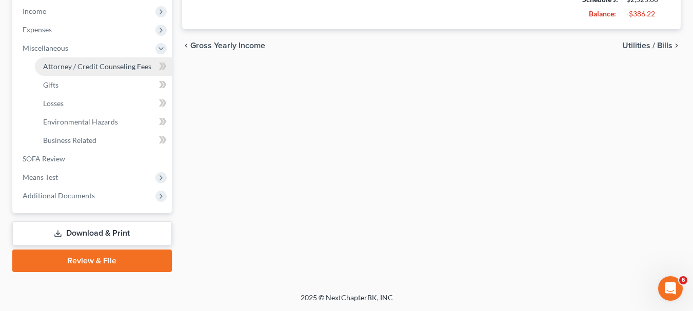
click at [90, 68] on span "Attorney / Credit Counseling Fees" at bounding box center [97, 66] width 108 height 9
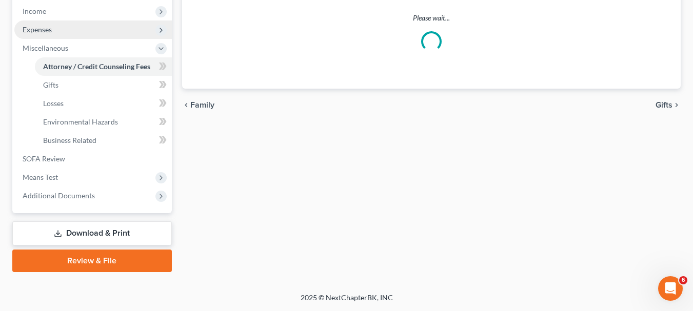
scroll to position [42, 0]
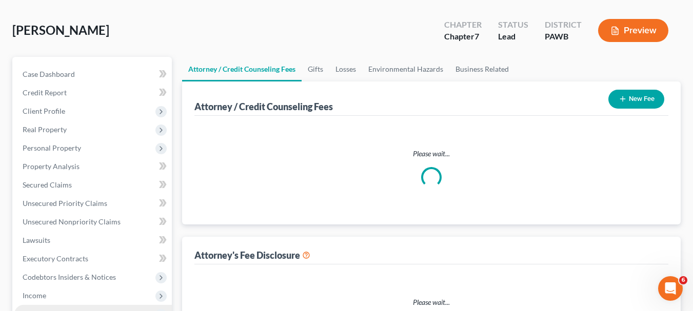
select select "0"
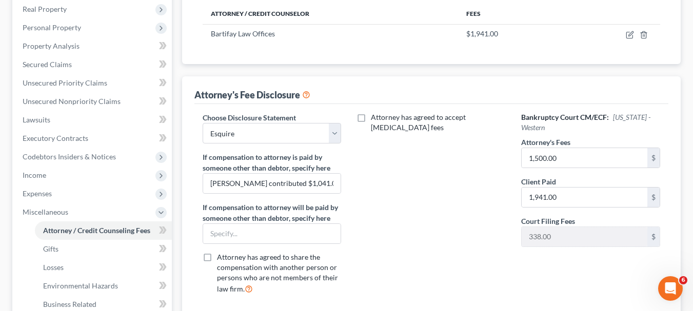
scroll to position [256, 0]
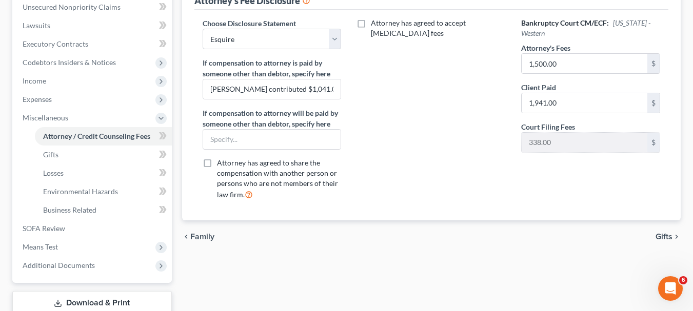
click at [664, 237] on span "Gifts" at bounding box center [663, 237] width 17 height 8
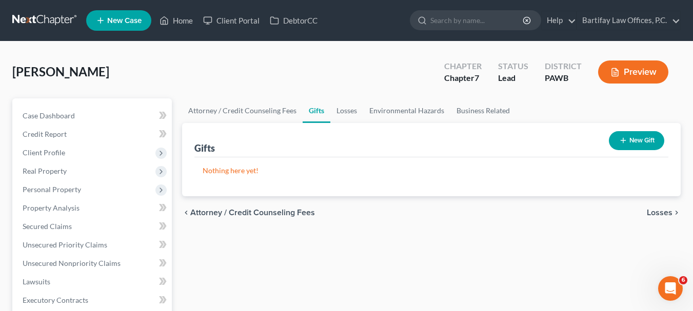
click at [656, 212] on span "Losses" at bounding box center [660, 213] width 26 height 8
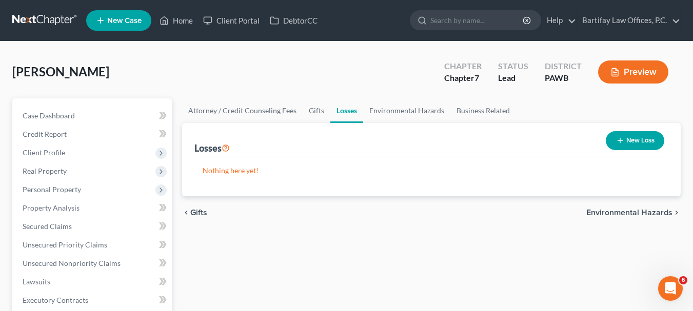
click at [656, 212] on span "Environmental Hazards" at bounding box center [629, 213] width 86 height 8
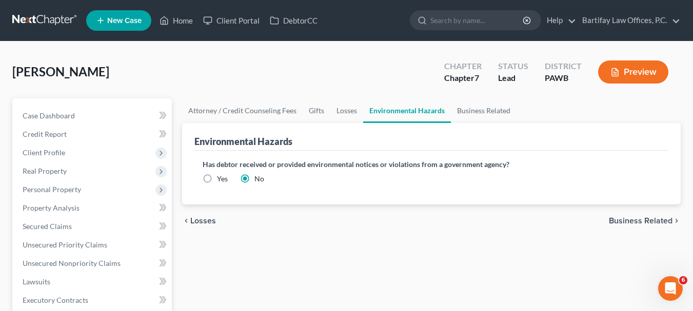
click at [648, 223] on span "Business Related" at bounding box center [641, 221] width 64 height 8
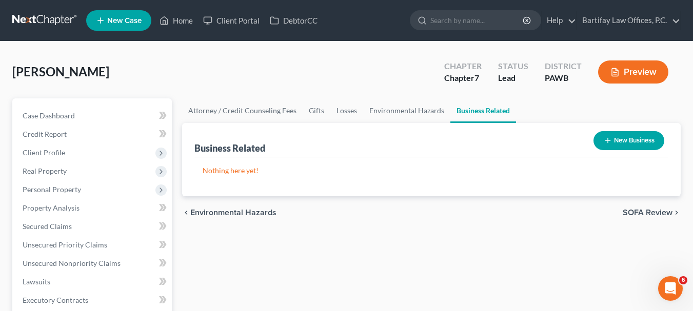
click at [648, 216] on span "SOFA Review" at bounding box center [647, 213] width 50 height 8
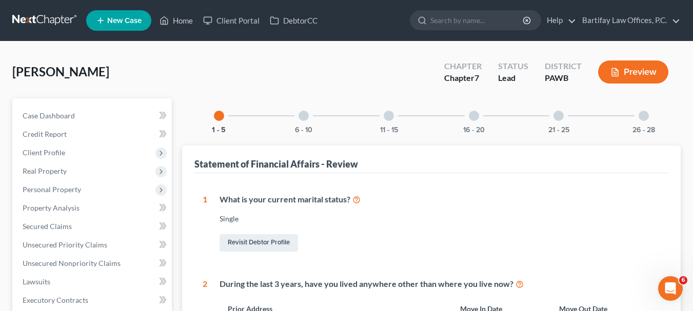
click at [306, 117] on div at bounding box center [303, 116] width 10 height 10
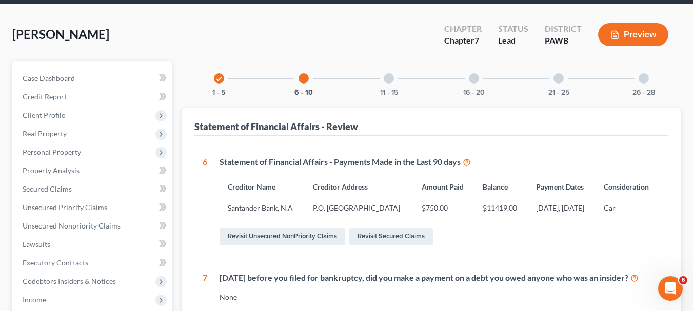
scroll to position [27, 0]
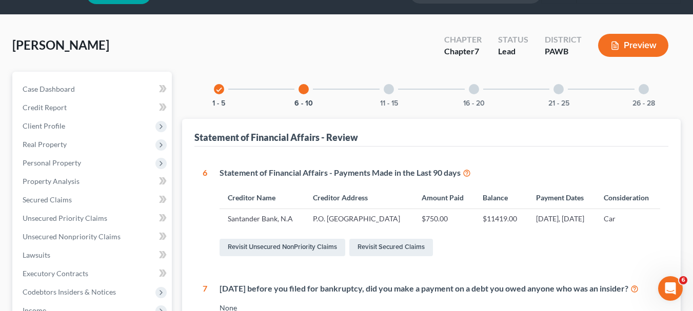
click at [389, 88] on div at bounding box center [389, 89] width 10 height 10
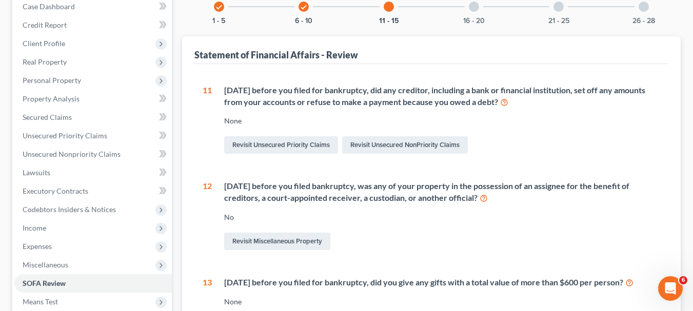
scroll to position [0, 0]
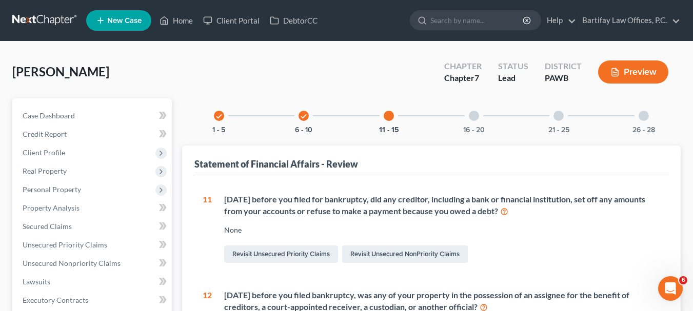
click at [472, 114] on div at bounding box center [474, 116] width 10 height 10
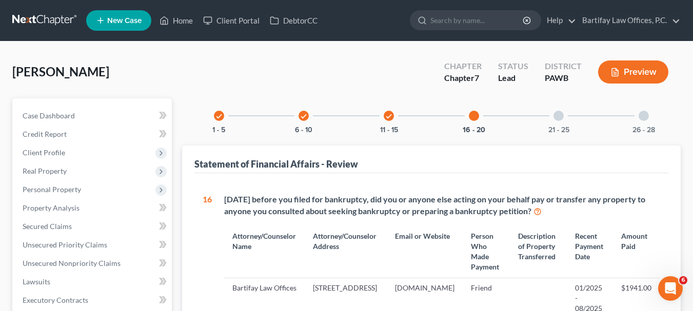
click at [557, 116] on div at bounding box center [558, 116] width 10 height 10
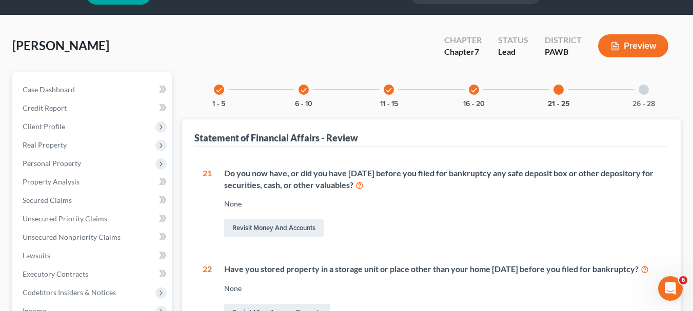
scroll to position [26, 0]
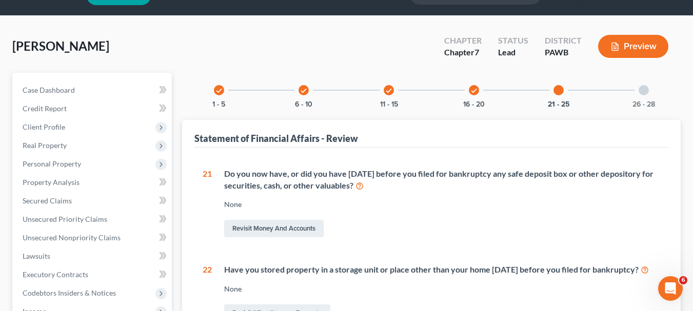
click at [644, 90] on div at bounding box center [643, 90] width 10 height 10
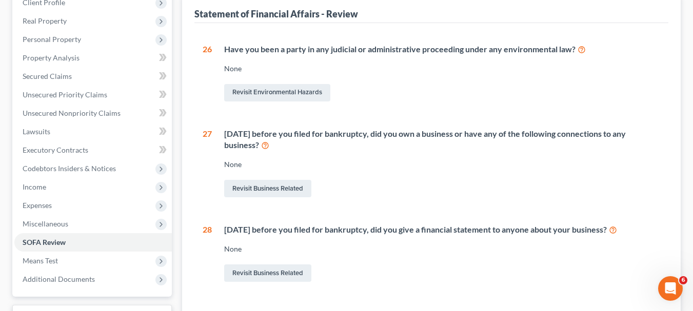
scroll to position [234, 0]
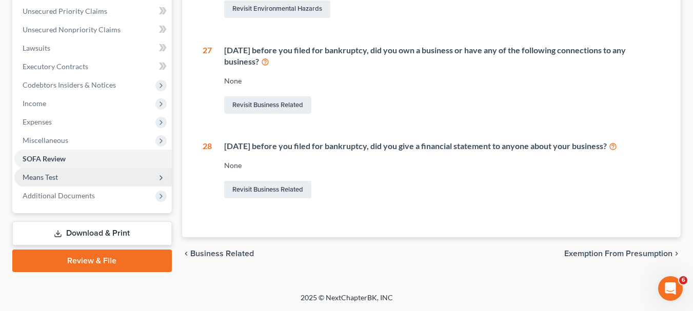
click at [96, 183] on span "Means Test" at bounding box center [92, 177] width 157 height 18
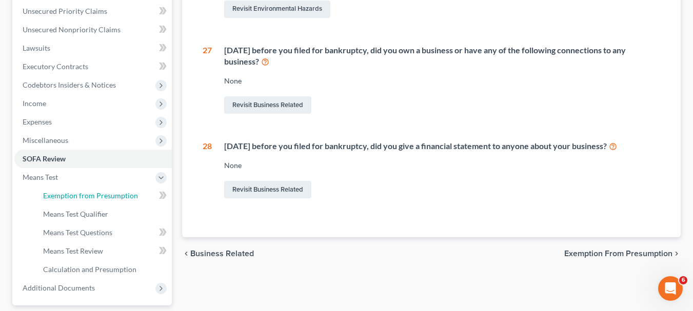
drag, startPoint x: 102, startPoint y: 199, endPoint x: 328, endPoint y: 198, distance: 226.1
click at [103, 199] on span "Exemption from Presumption" at bounding box center [90, 195] width 95 height 9
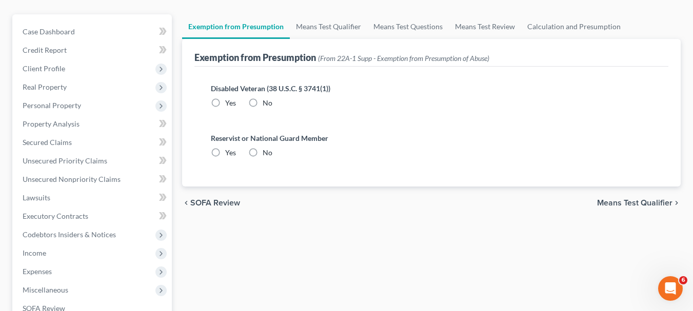
scroll to position [12, 0]
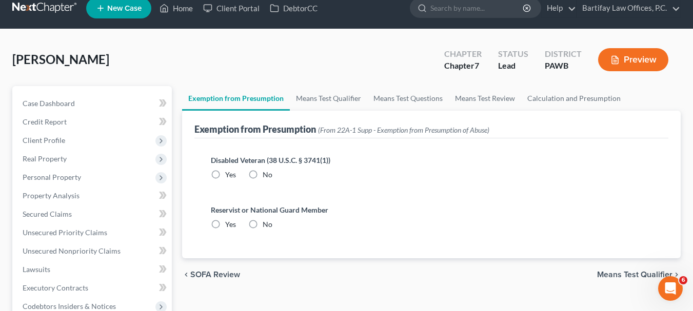
radio input "true"
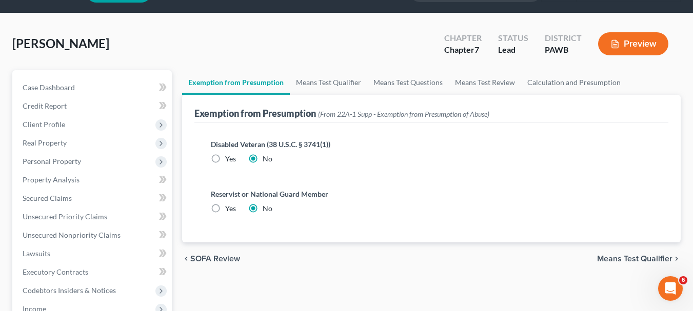
scroll to position [51, 0]
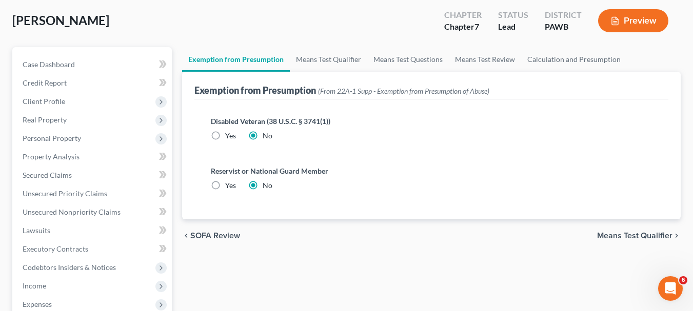
click at [606, 234] on span "Means Test Qualifier" at bounding box center [634, 236] width 75 height 8
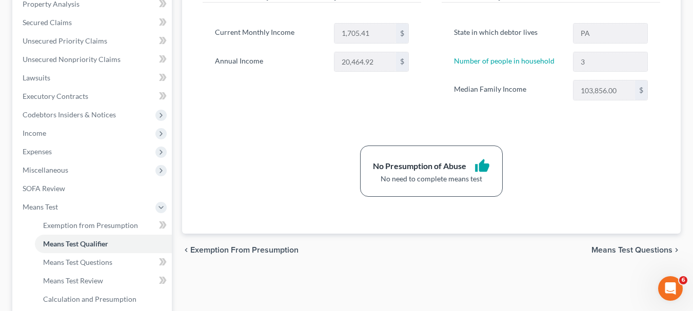
scroll to position [205, 0]
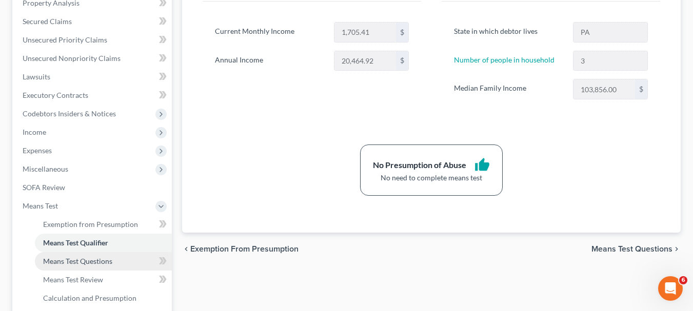
click at [81, 266] on link "Means Test Questions" at bounding box center [103, 261] width 137 height 18
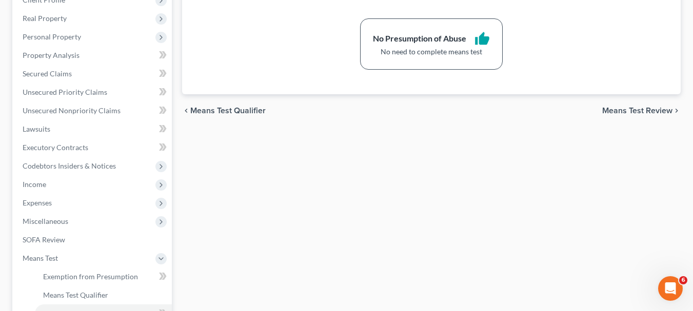
scroll to position [256, 0]
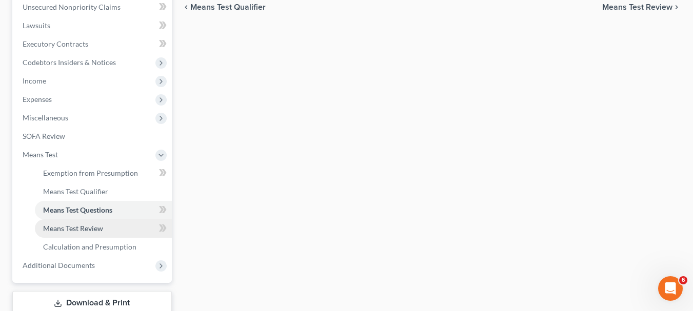
click at [68, 231] on span "Means Test Review" at bounding box center [73, 228] width 60 height 9
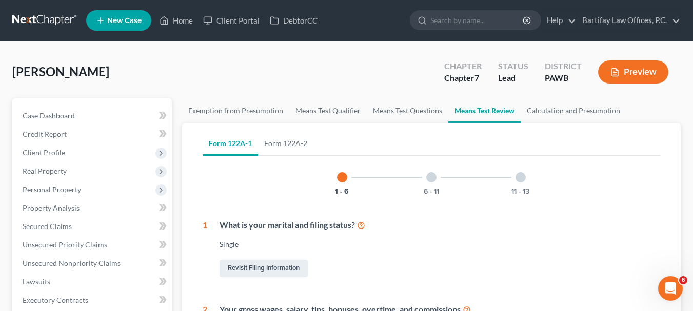
click at [429, 178] on div at bounding box center [431, 177] width 10 height 10
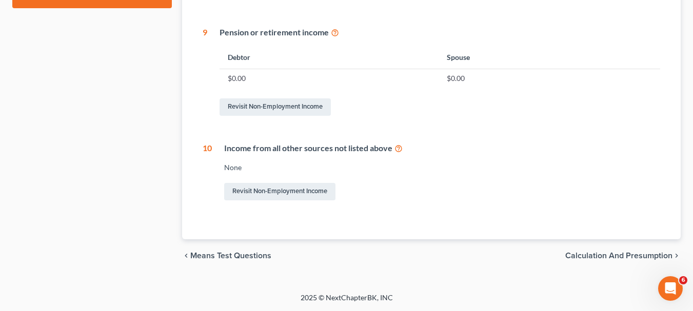
scroll to position [77, 0]
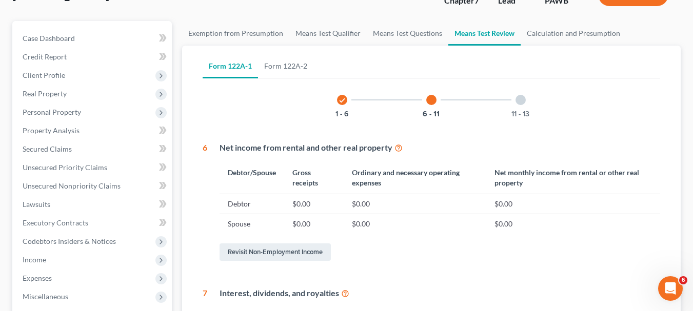
click at [519, 103] on div at bounding box center [520, 100] width 10 height 10
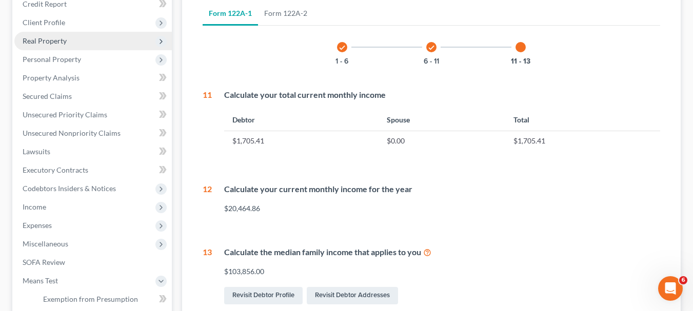
scroll to position [154, 0]
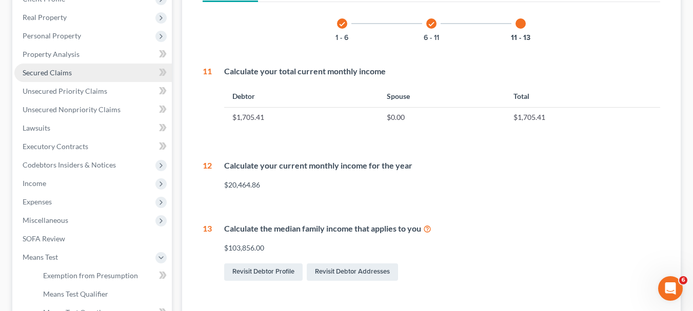
click at [69, 75] on span "Secured Claims" at bounding box center [47, 72] width 49 height 9
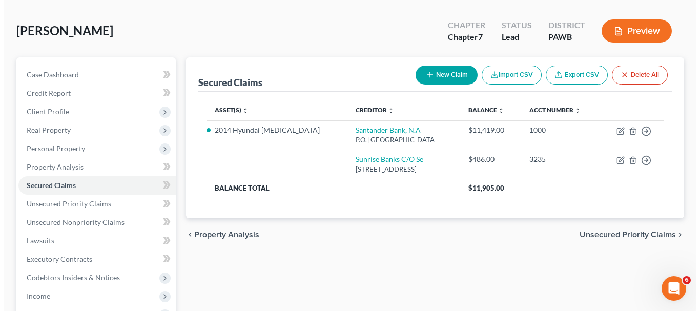
scroll to position [103, 0]
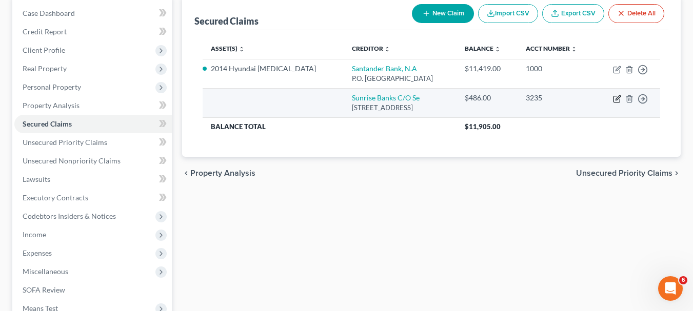
click at [615, 100] on icon "button" at bounding box center [617, 99] width 8 height 8
select select "45"
select select "0"
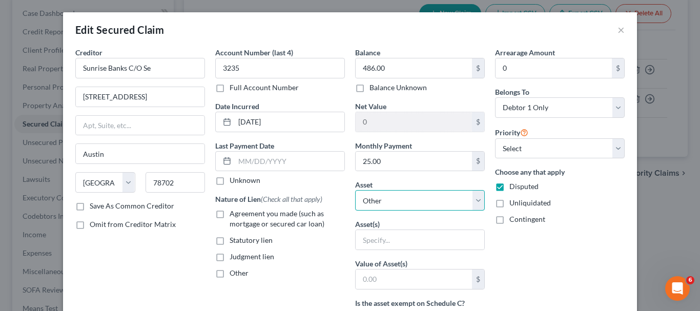
click at [472, 204] on select "Select Other Multiple Assets UPMC - $12933.35 PNC Bank (Checking Account) - $2.…" at bounding box center [420, 200] width 130 height 21
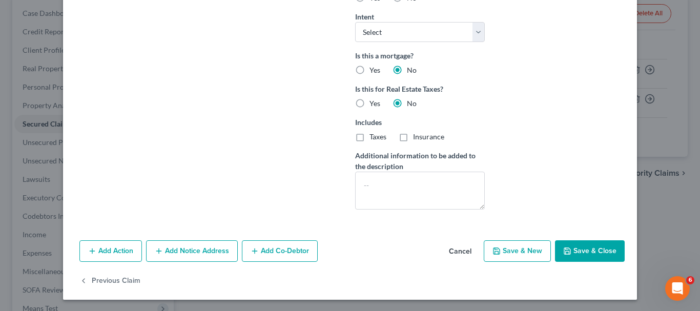
scroll to position [321, 0]
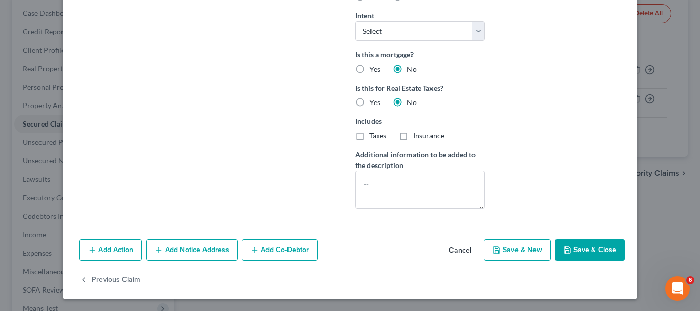
click at [581, 252] on button "Save & Close" at bounding box center [590, 250] width 70 height 22
select select
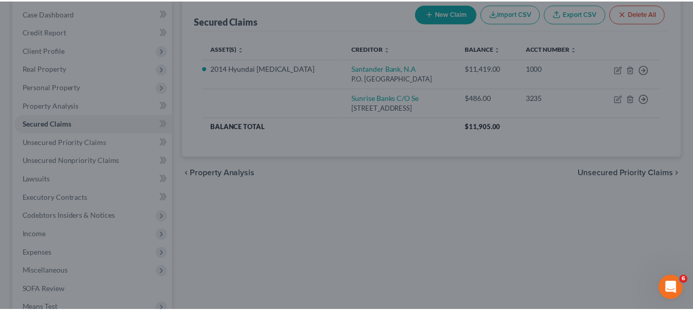
scroll to position [0, 0]
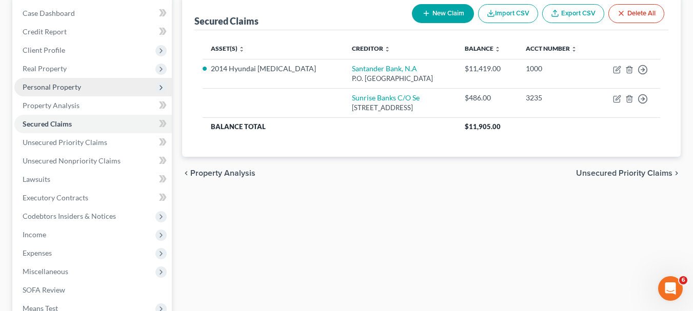
click at [53, 86] on span "Personal Property" at bounding box center [52, 87] width 58 height 9
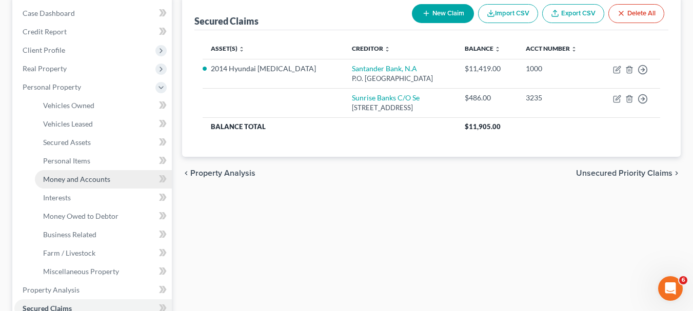
click at [94, 181] on span "Money and Accounts" at bounding box center [76, 179] width 67 height 9
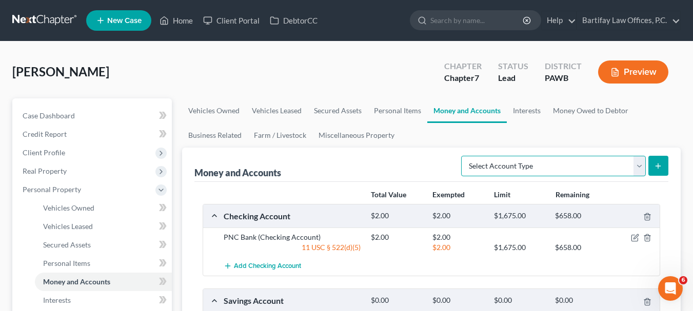
click at [640, 167] on select "Select Account Type Brokerage Cash on Hand Certificates of Deposit Checking Acc…" at bounding box center [553, 166] width 185 height 21
click at [639, 169] on select "Select Account Type Brokerage Cash on Hand Certificates of Deposit Checking Acc…" at bounding box center [553, 166] width 185 height 21
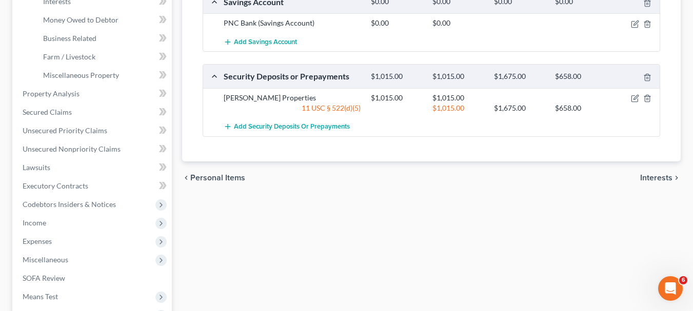
scroll to position [308, 0]
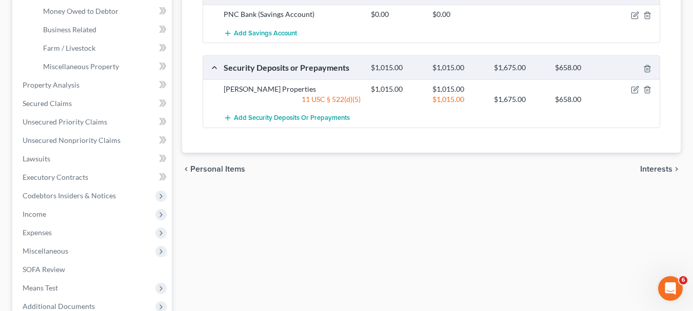
click at [647, 172] on span "Interests" at bounding box center [656, 169] width 32 height 8
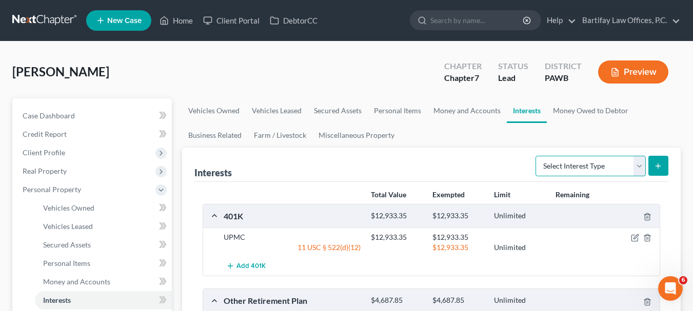
click at [637, 169] on select "Select Interest Type 401K Annuity Bond Education IRA Government Bond Government…" at bounding box center [590, 166] width 110 height 21
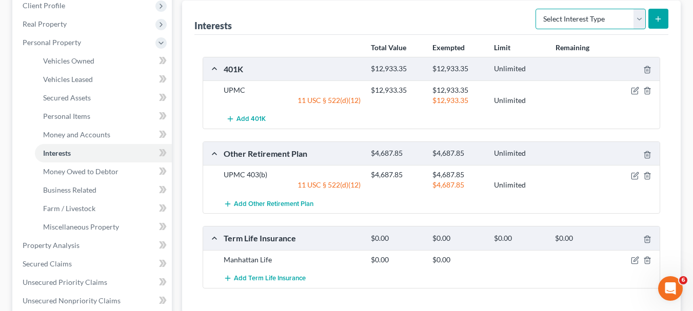
scroll to position [154, 0]
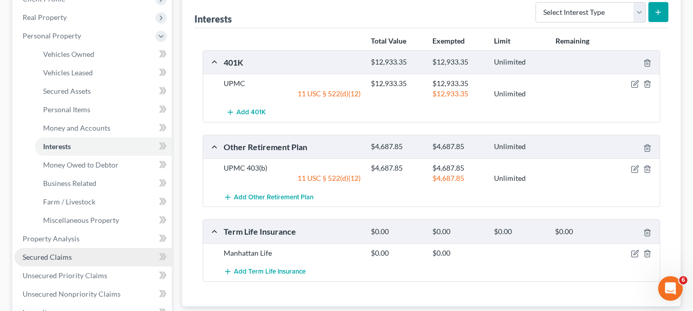
click at [75, 258] on link "Secured Claims" at bounding box center [92, 257] width 157 height 18
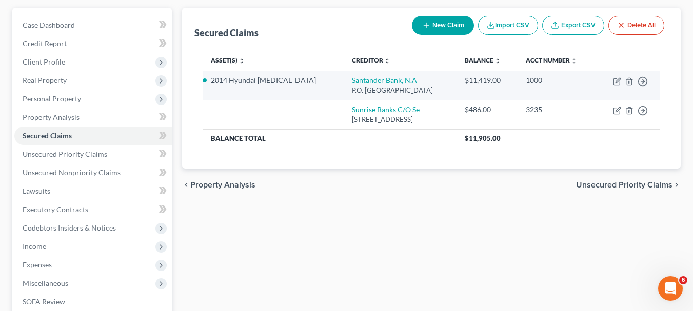
scroll to position [103, 0]
